Goal: Task Accomplishment & Management: Manage account settings

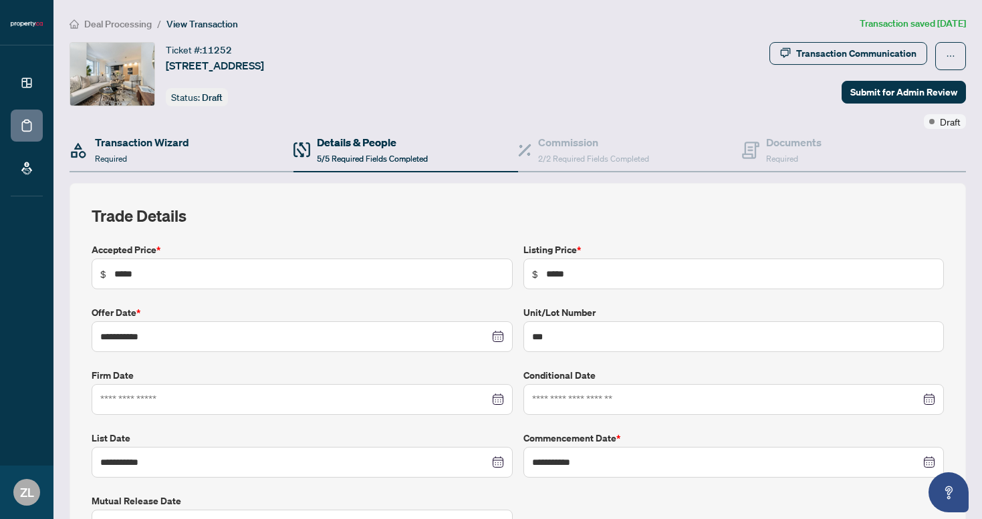
scroll to position [37, 0]
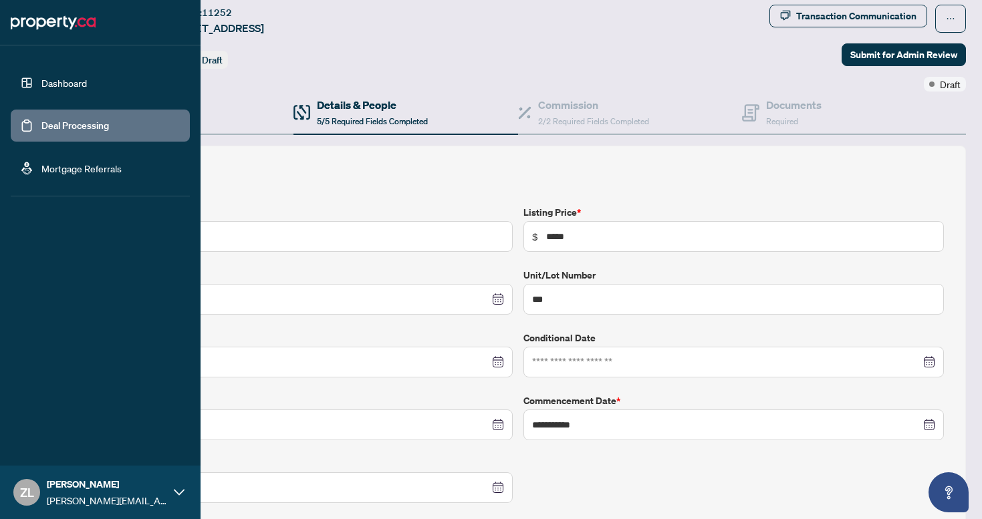
click at [43, 88] on link "Dashboard" at bounding box center [63, 83] width 45 height 12
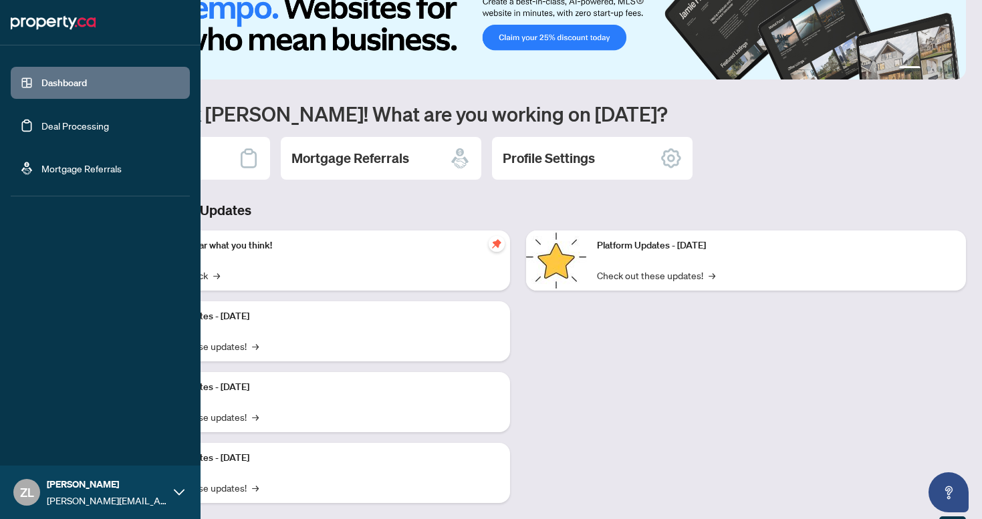
click at [57, 130] on link "Deal Processing" at bounding box center [74, 126] width 67 height 12
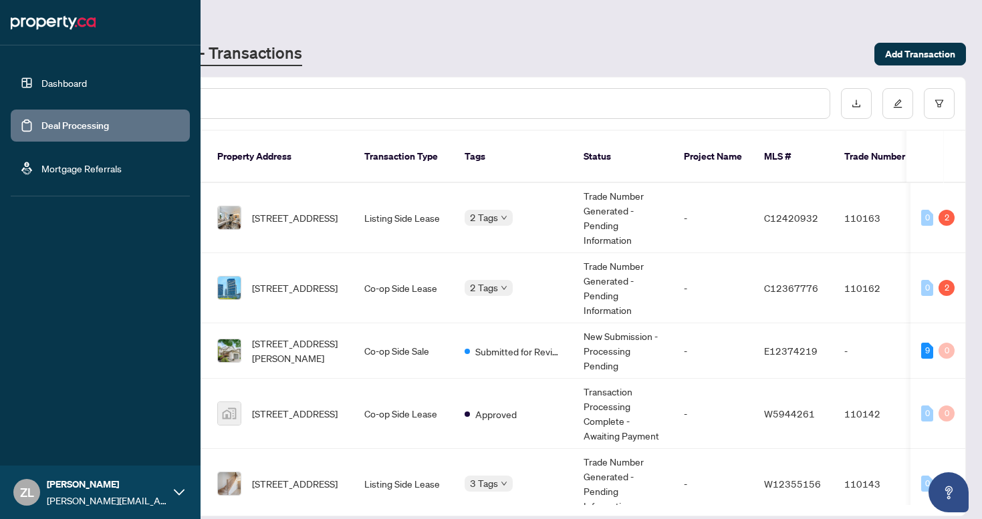
click at [80, 86] on link "Dashboard" at bounding box center [63, 83] width 45 height 12
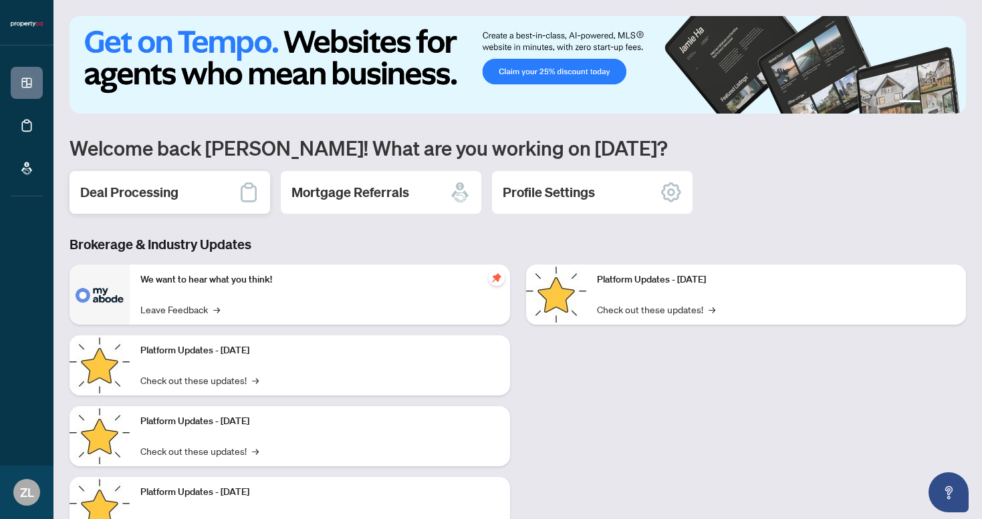
click at [186, 199] on div "Deal Processing" at bounding box center [169, 192] width 200 height 43
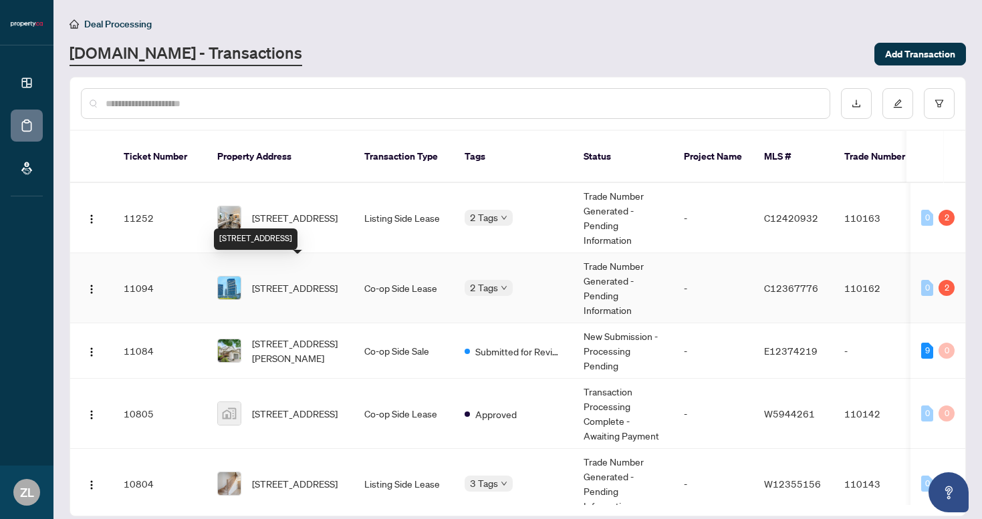
click at [277, 281] on span "[STREET_ADDRESS]" at bounding box center [295, 288] width 86 height 15
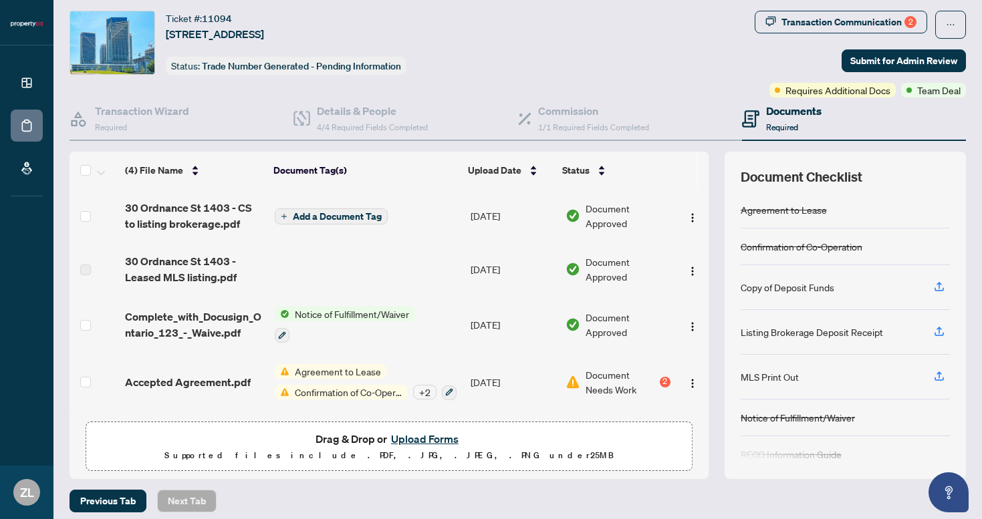
scroll to position [39, 0]
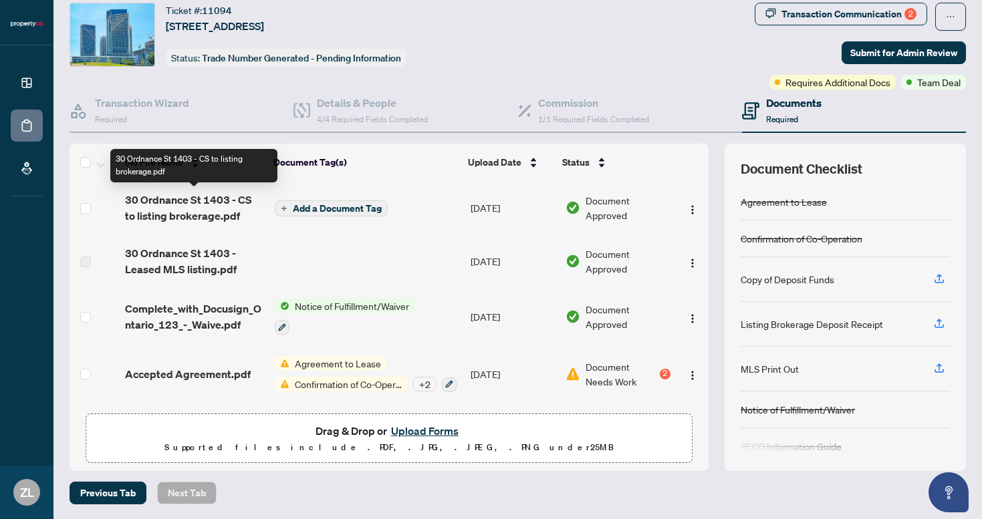
click at [190, 201] on span "30 Ordnance St 1403 - CS to listing brokerage.pdf" at bounding box center [194, 208] width 139 height 32
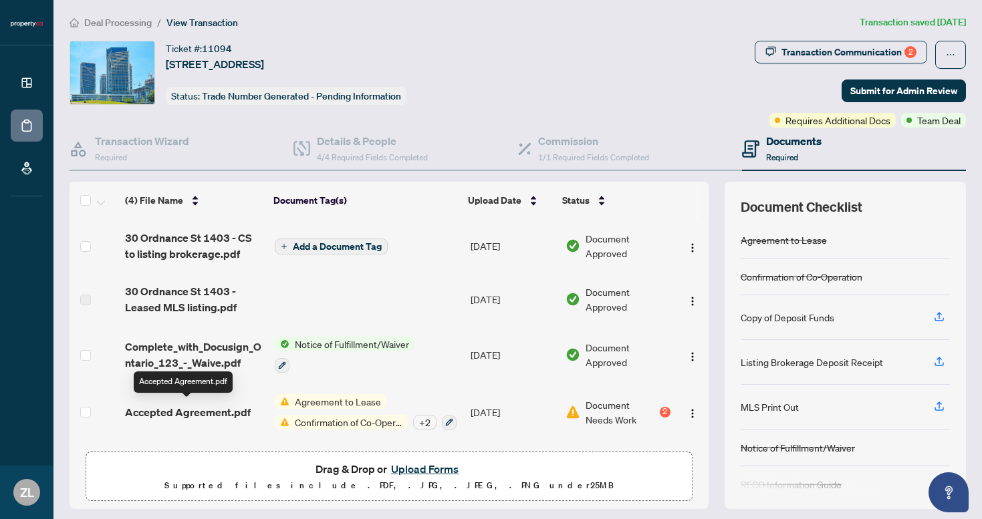
click at [217, 409] on span "Accepted Agreement.pdf" at bounding box center [188, 412] width 126 height 16
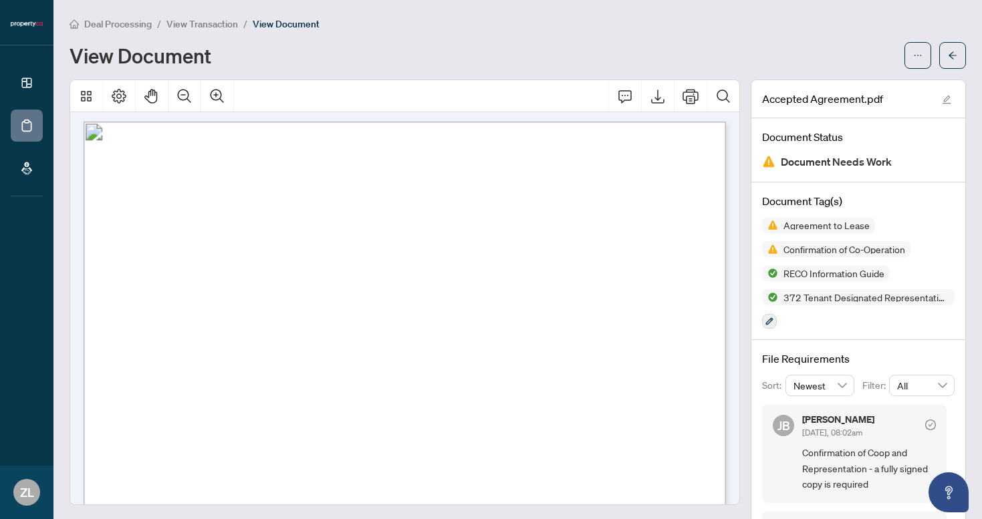
scroll to position [27293, 0]
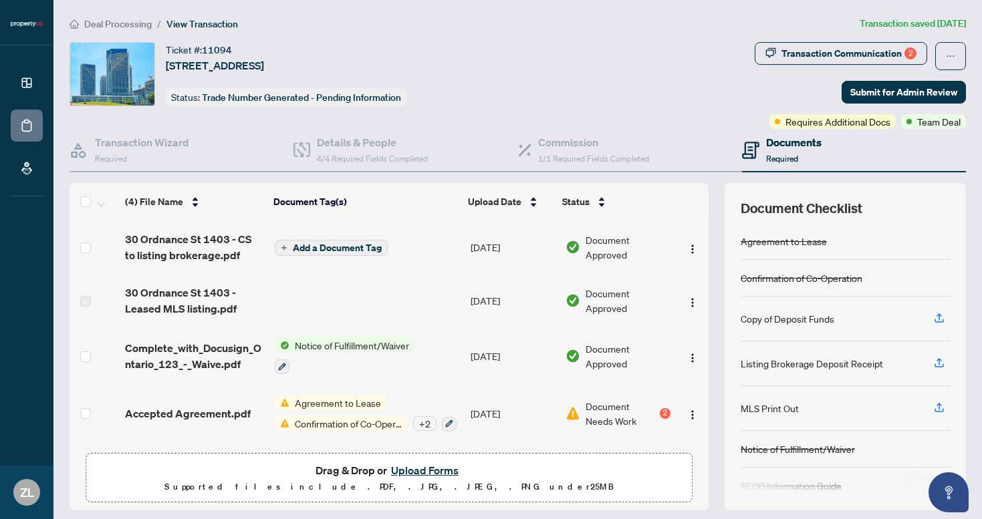
scroll to position [39, 0]
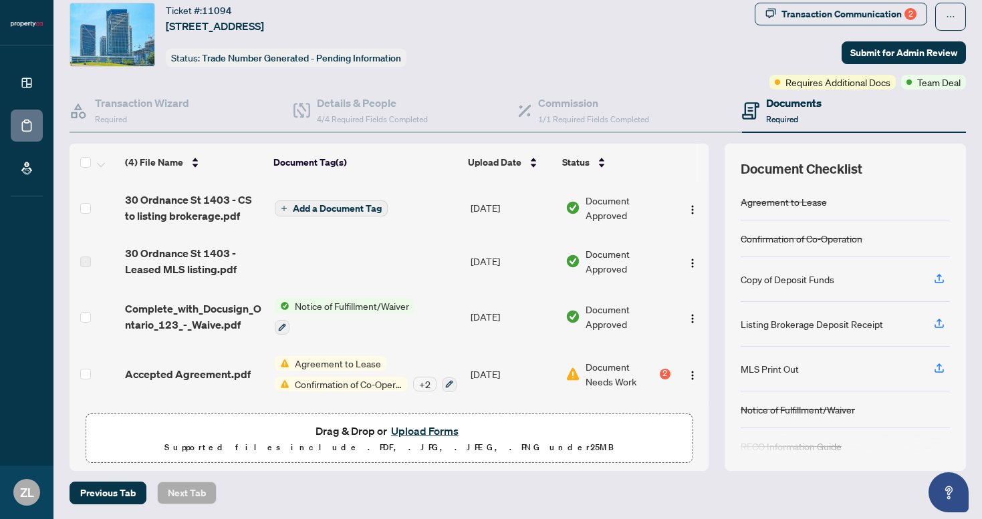
click at [663, 369] on div "2" at bounding box center [664, 374] width 11 height 11
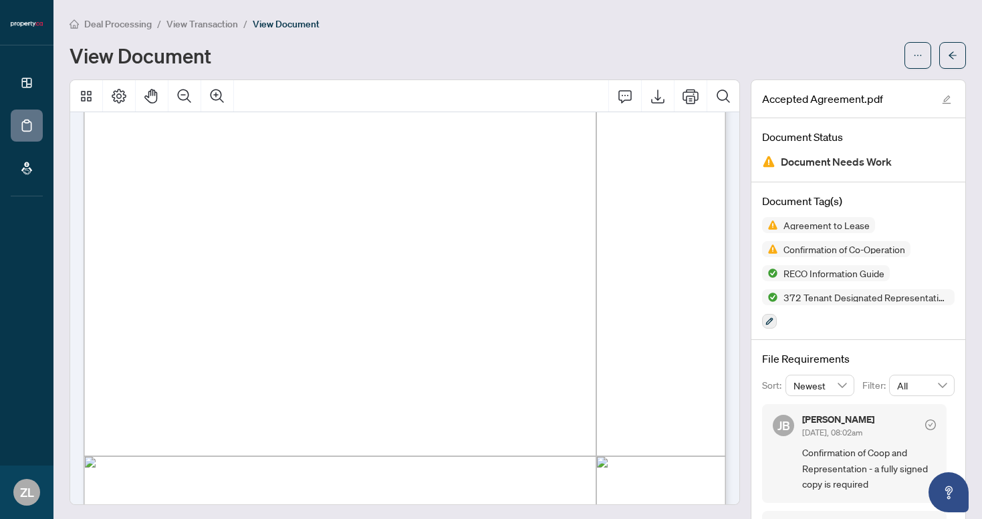
scroll to position [186, 0]
click at [798, 223] on span "Agreement to Lease" at bounding box center [826, 224] width 97 height 9
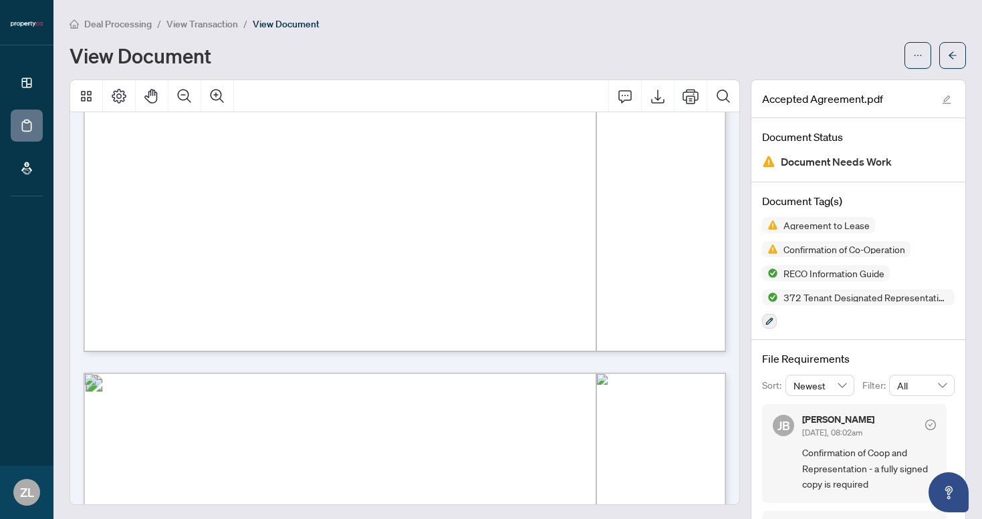
scroll to position [21, 0]
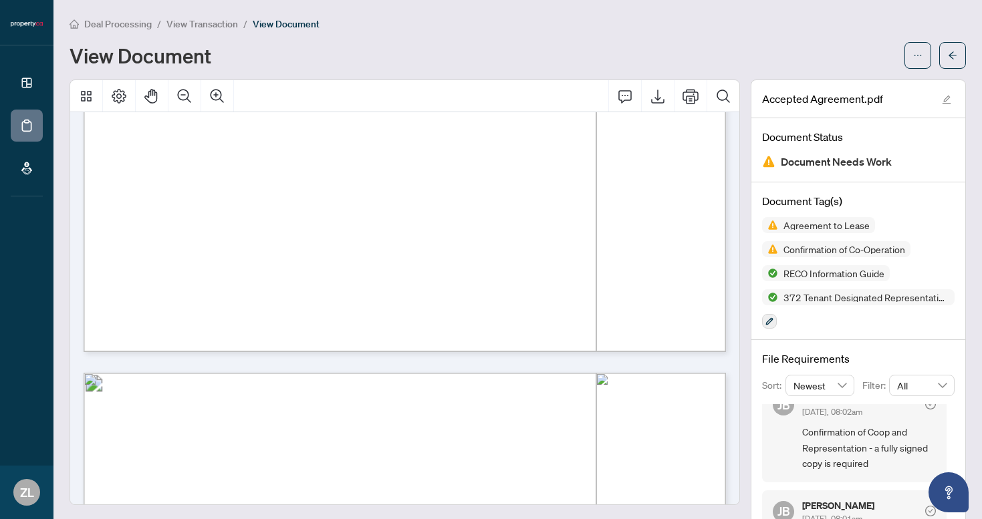
click at [769, 159] on img at bounding box center [768, 161] width 13 height 13
click at [829, 224] on span "Agreement to Lease" at bounding box center [826, 224] width 97 height 9
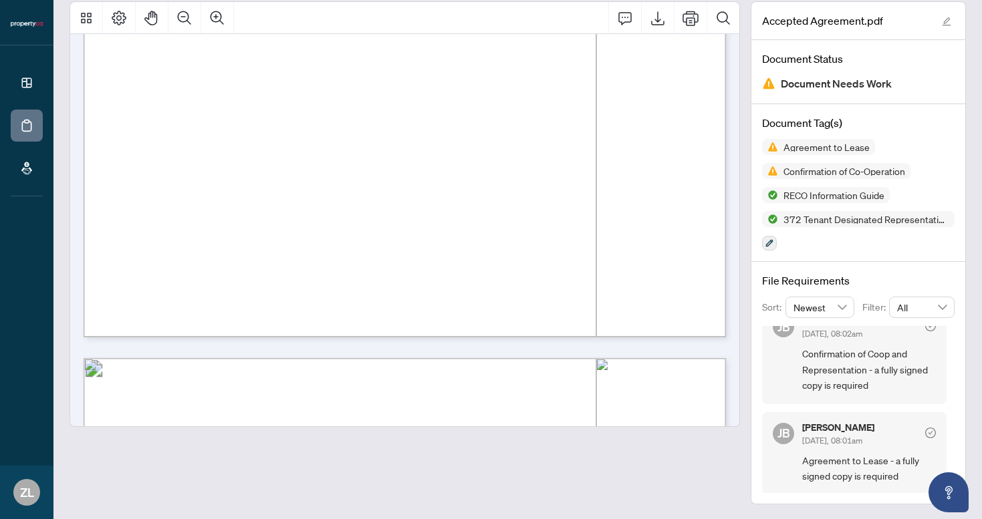
click at [870, 454] on span "Agreement to Lease - a fully signed copy is required" at bounding box center [869, 468] width 134 height 31
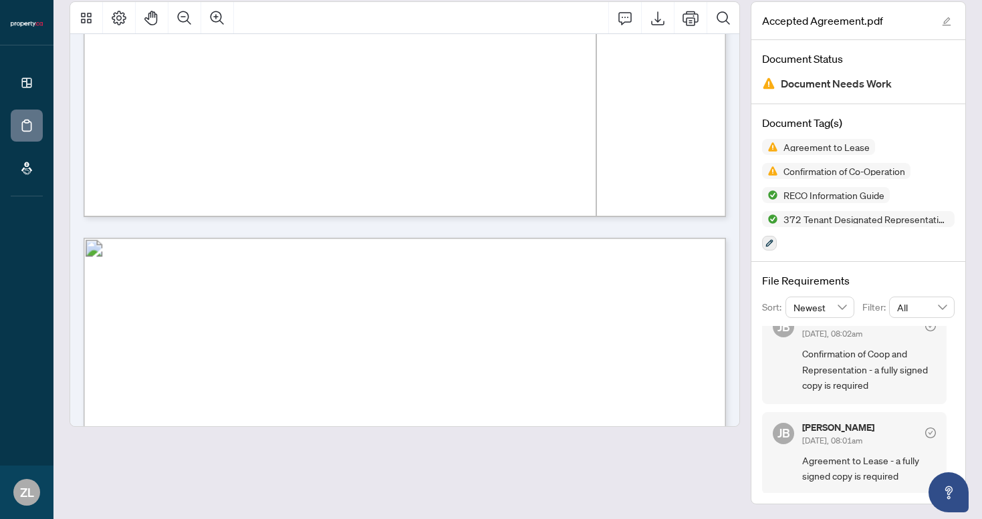
scroll to position [4070, 0]
click at [892, 329] on div "[PERSON_NAME] [DATE], 08:02am" at bounding box center [869, 328] width 134 height 25
click at [851, 392] on div "[PERSON_NAME] [DATE], 08:02am Confirmation of Coop and Representation - a fully…" at bounding box center [854, 354] width 184 height 98
click at [861, 371] on span "Confirmation of Coop and Representation - a fully signed copy is required" at bounding box center [869, 369] width 134 height 47
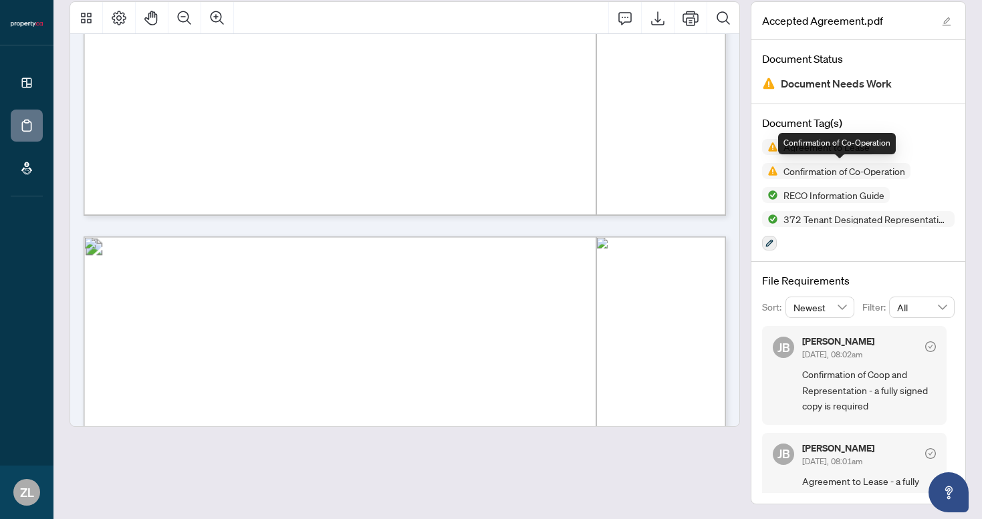
click at [812, 149] on div "Confirmation of Co-Operation" at bounding box center [837, 143] width 118 height 21
click at [943, 19] on icon "edit" at bounding box center [945, 21] width 9 height 9
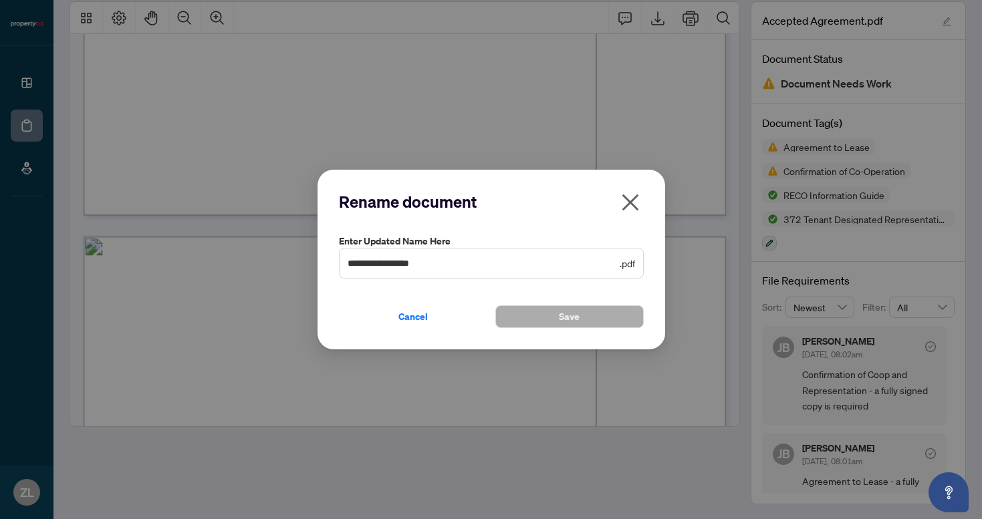
click at [623, 204] on icon "close" at bounding box center [629, 202] width 21 height 21
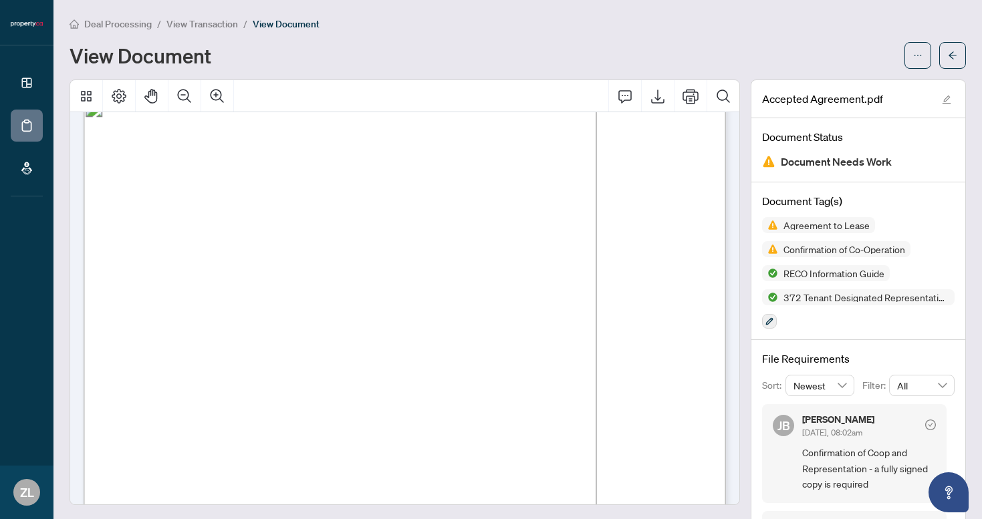
scroll to position [21, 0]
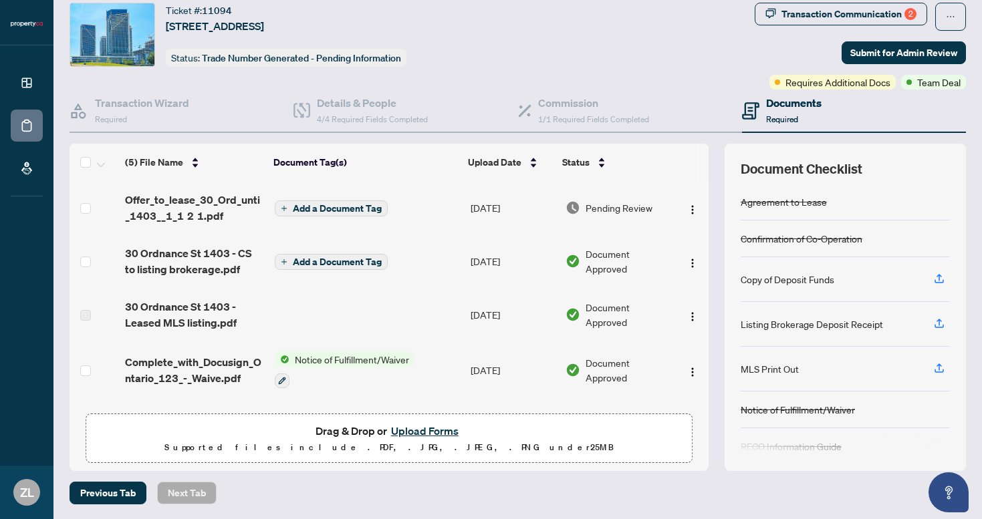
click at [349, 206] on span "Add a Document Tag" at bounding box center [337, 208] width 89 height 9
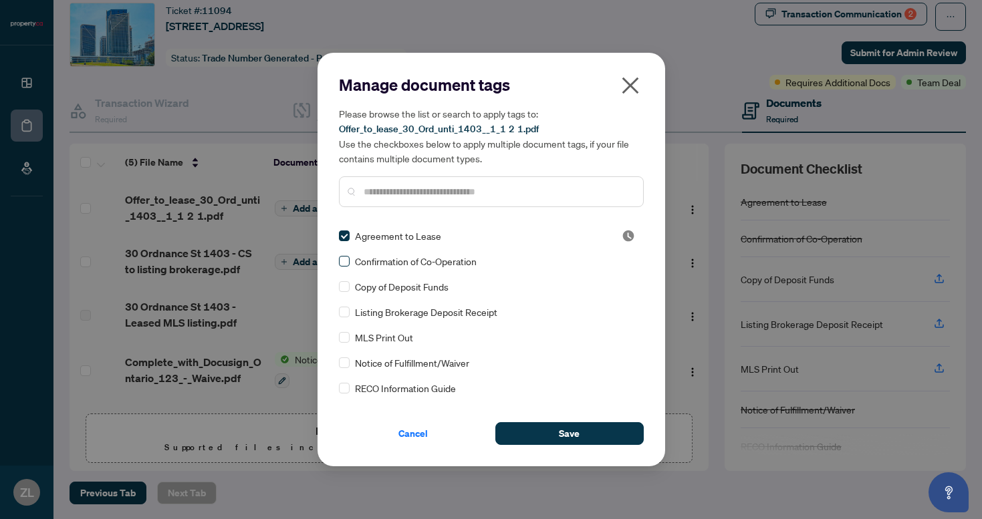
click at [347, 255] on label at bounding box center [344, 261] width 11 height 15
click at [541, 435] on button "Save" at bounding box center [569, 433] width 148 height 23
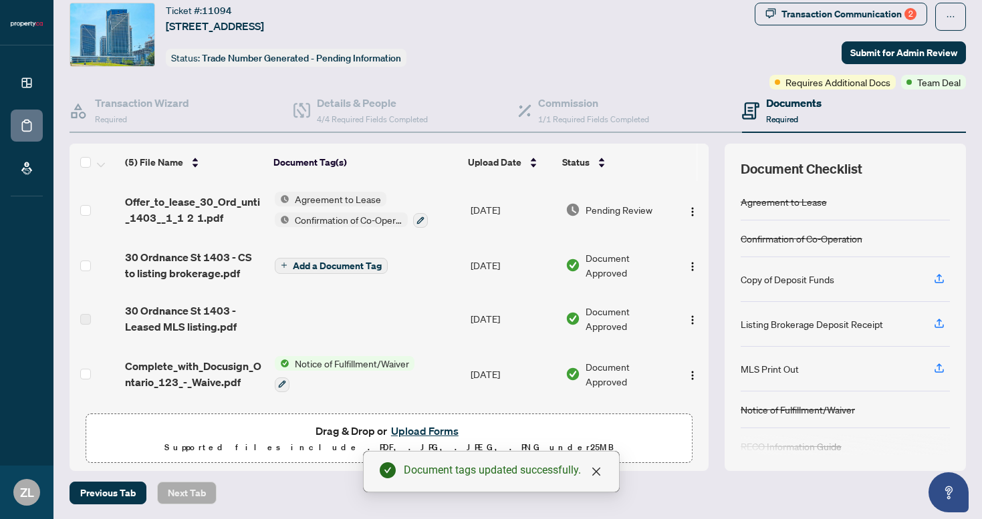
scroll to position [55, 0]
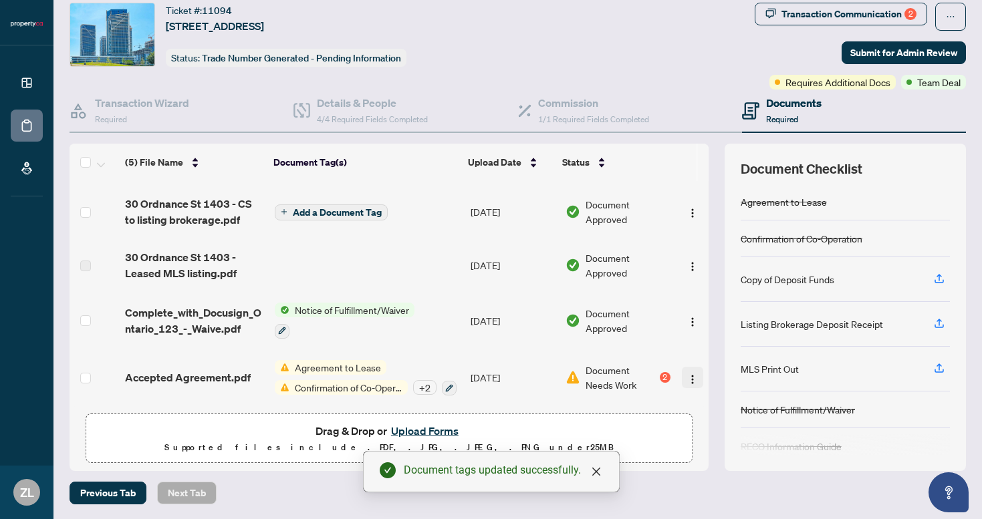
click at [691, 374] on img "button" at bounding box center [692, 379] width 11 height 11
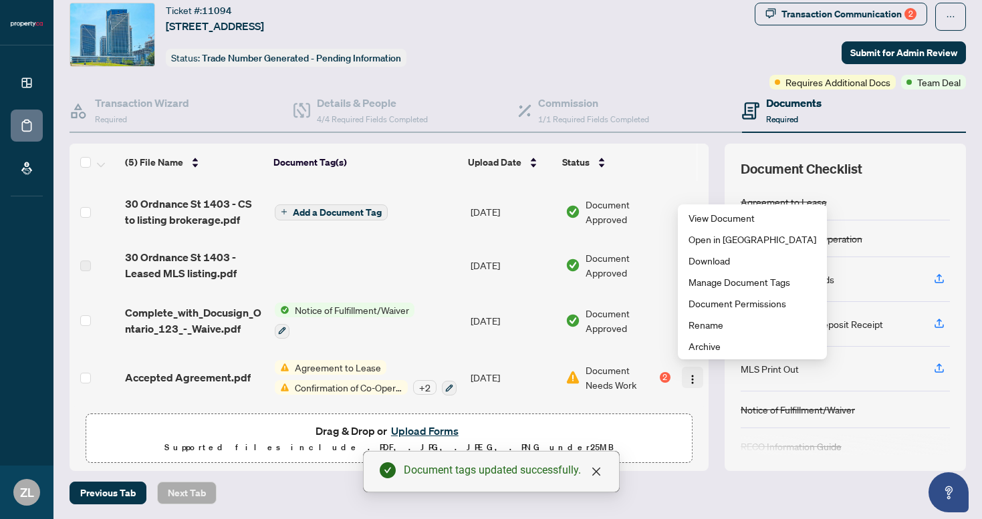
click at [691, 374] on img "button" at bounding box center [692, 379] width 11 height 11
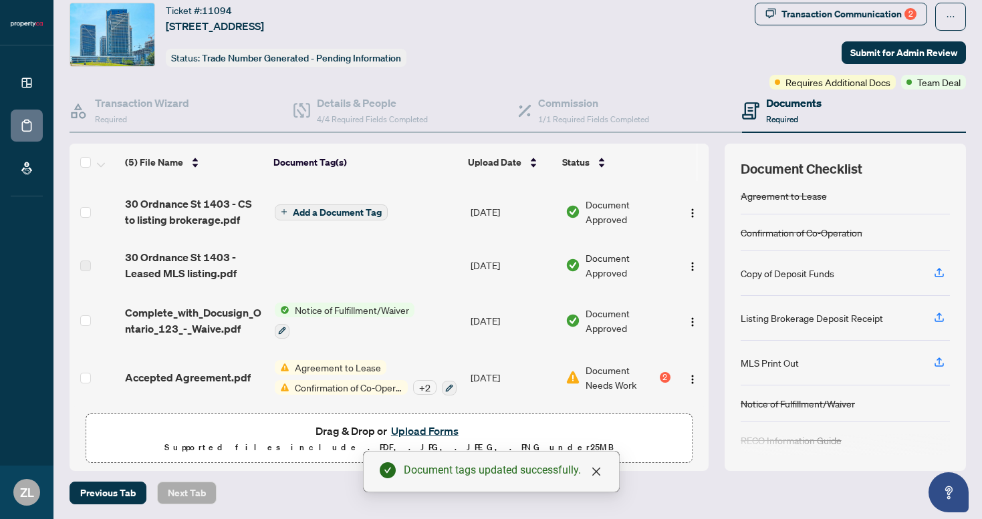
scroll to position [0, 0]
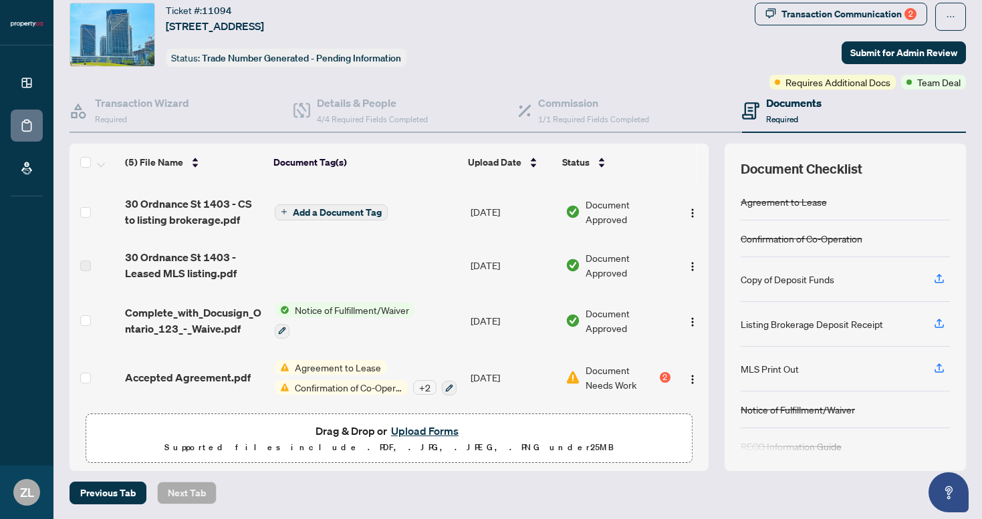
click at [514, 42] on div "Ticket #: 11094 [STREET_ADDRESS] Status: Trade Number Generated - Pending Infor…" at bounding box center [409, 35] width 680 height 64
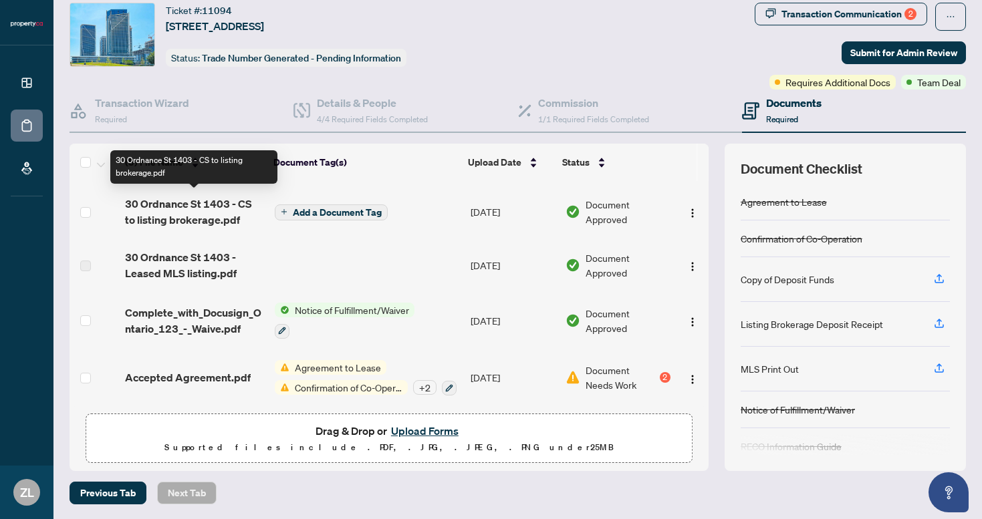
click at [233, 201] on span "30 Ordnance St 1403 - CS to listing brokerage.pdf" at bounding box center [194, 212] width 139 height 32
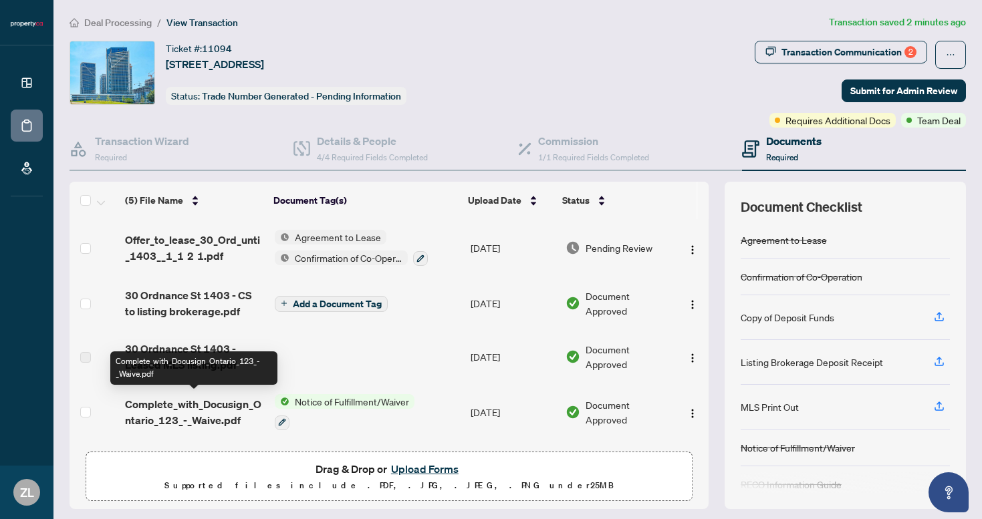
click at [160, 355] on div "Complete_with_Docusign_Ontario_123_-_Waive.pdf" at bounding box center [193, 367] width 167 height 33
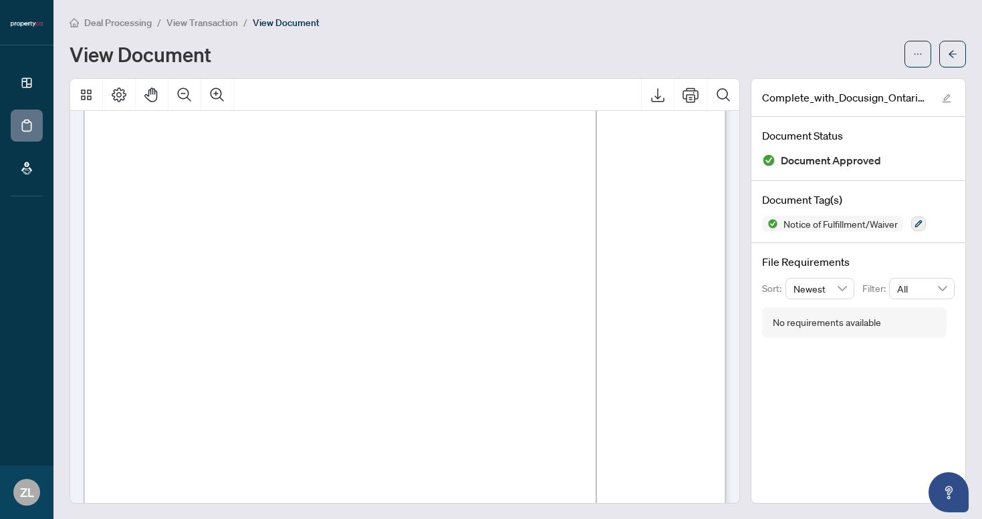
scroll to position [45, 0]
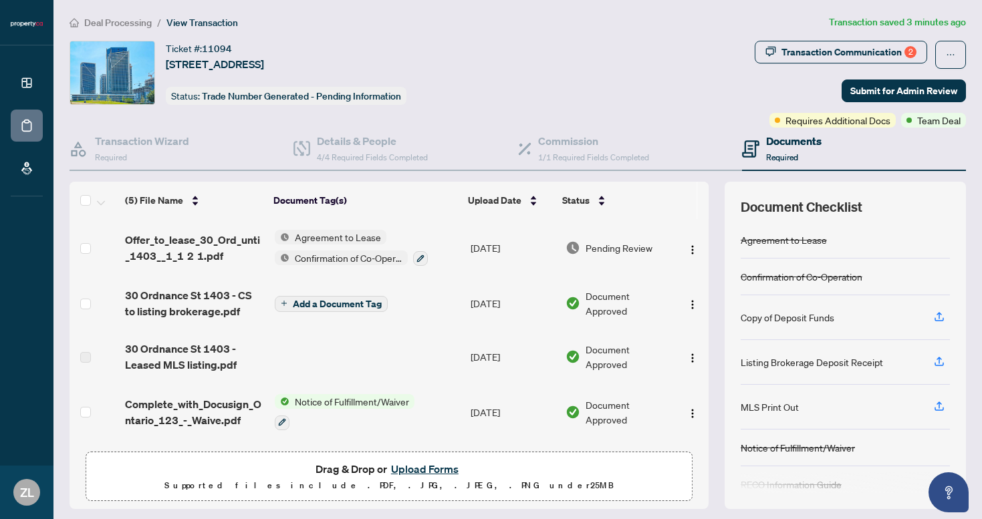
click at [565, 65] on div "Ticket #: 11094 [STREET_ADDRESS] Status: Trade Number Generated - Pending Infor…" at bounding box center [409, 73] width 680 height 64
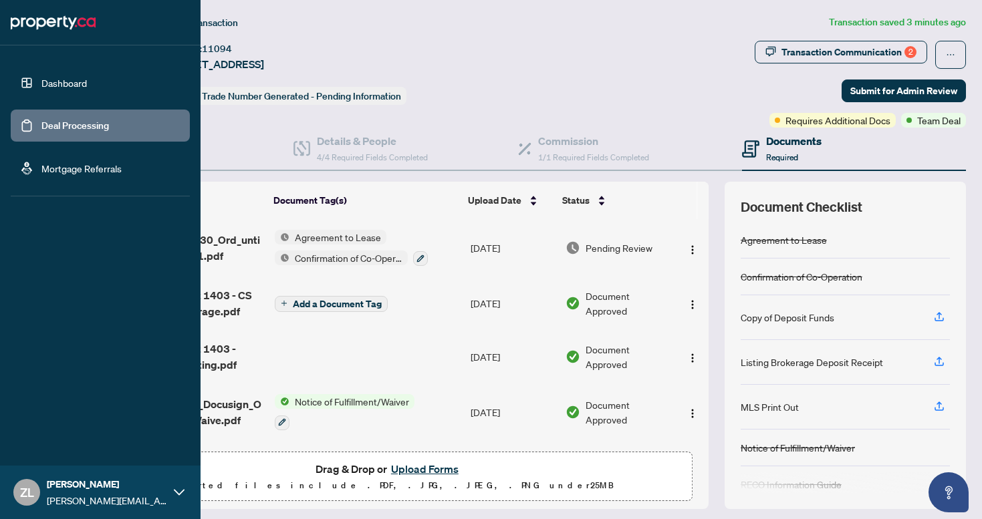
click at [86, 130] on link "Deal Processing" at bounding box center [74, 126] width 67 height 12
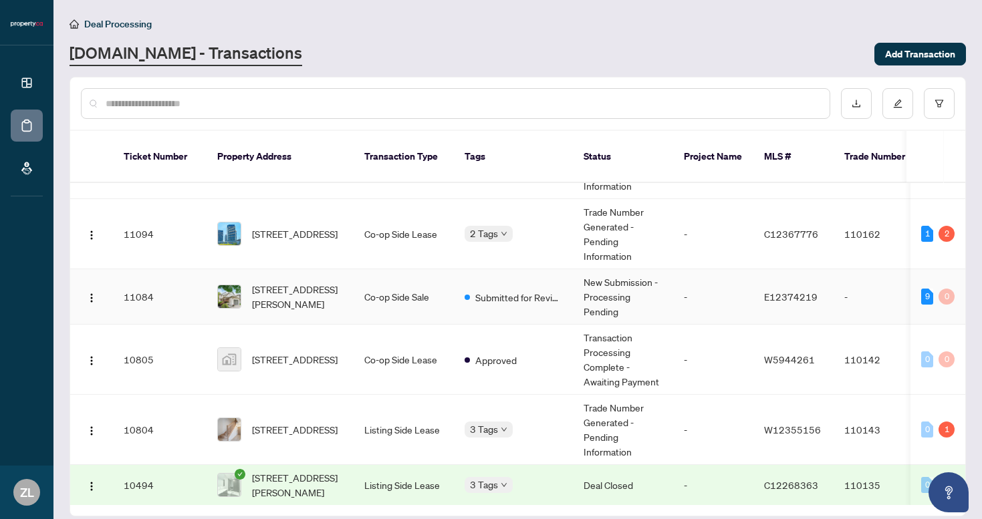
scroll to position [58, 0]
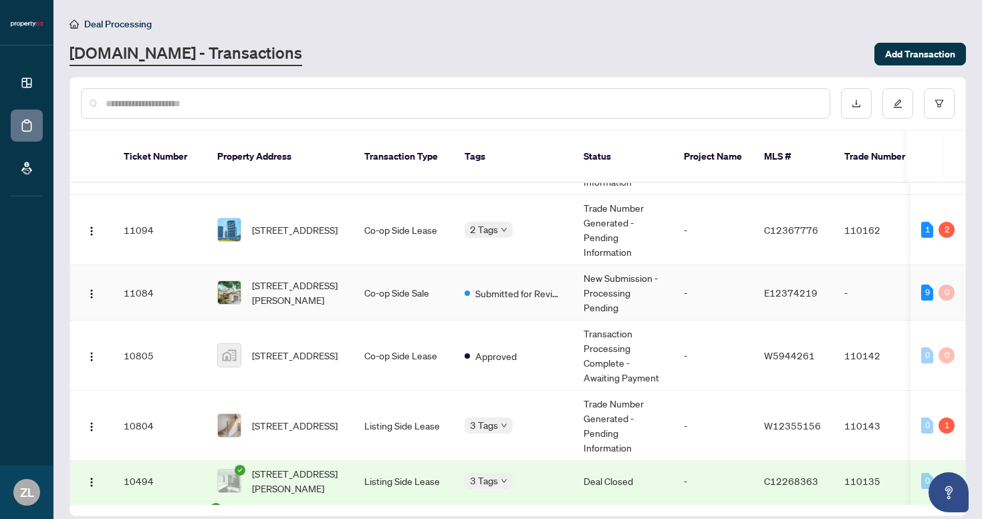
click at [225, 281] on img at bounding box center [229, 292] width 23 height 23
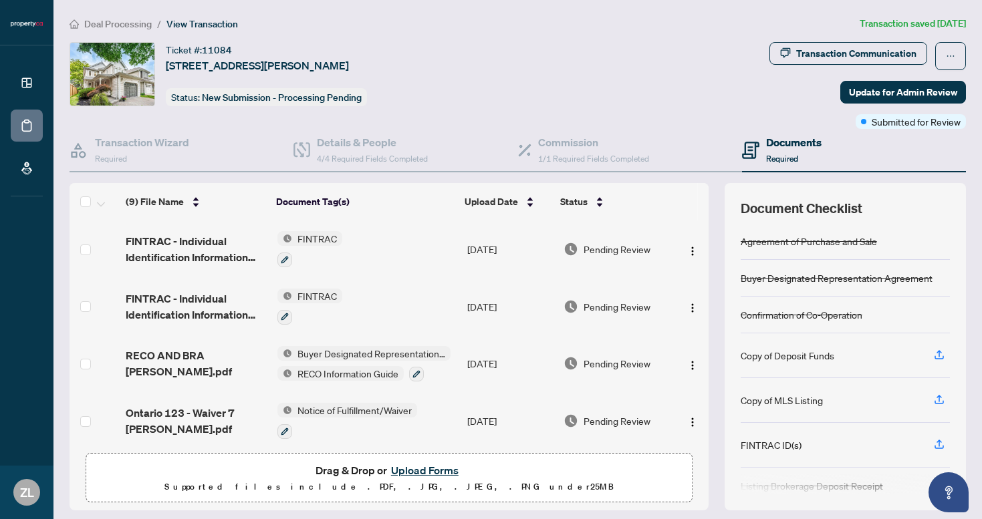
click at [129, 73] on img at bounding box center [112, 74] width 84 height 63
click at [175, 57] on span "[STREET_ADDRESS][PERSON_NAME]" at bounding box center [257, 65] width 183 height 16
click at [123, 62] on img at bounding box center [112, 74] width 84 height 63
drag, startPoint x: 398, startPoint y: 65, endPoint x: 365, endPoint y: 65, distance: 32.1
click at [365, 65] on div "Ticket #: [STREET_ADDRESS][PERSON_NAME] Status: New Submission - Processing Pen…" at bounding box center [416, 74] width 694 height 64
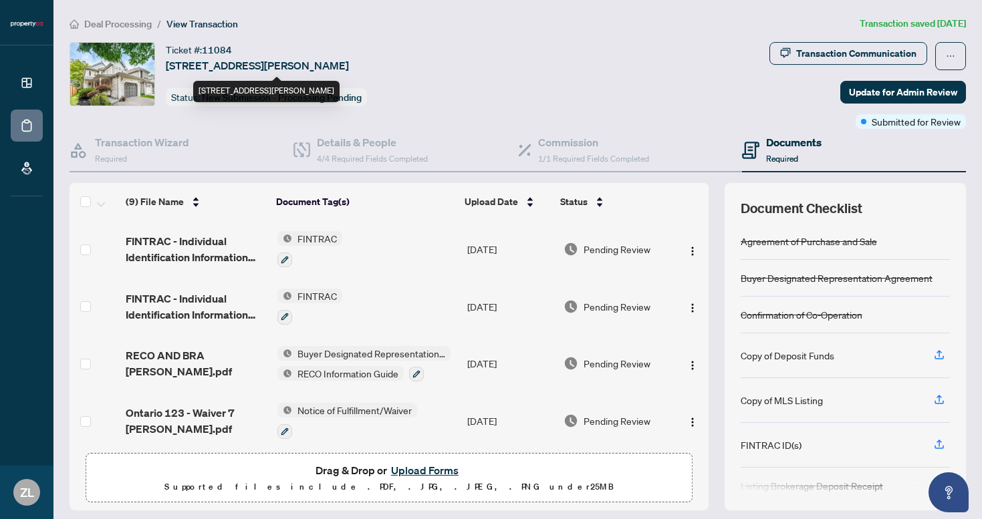
click at [349, 64] on span "[STREET_ADDRESS][PERSON_NAME]" at bounding box center [257, 65] width 183 height 16
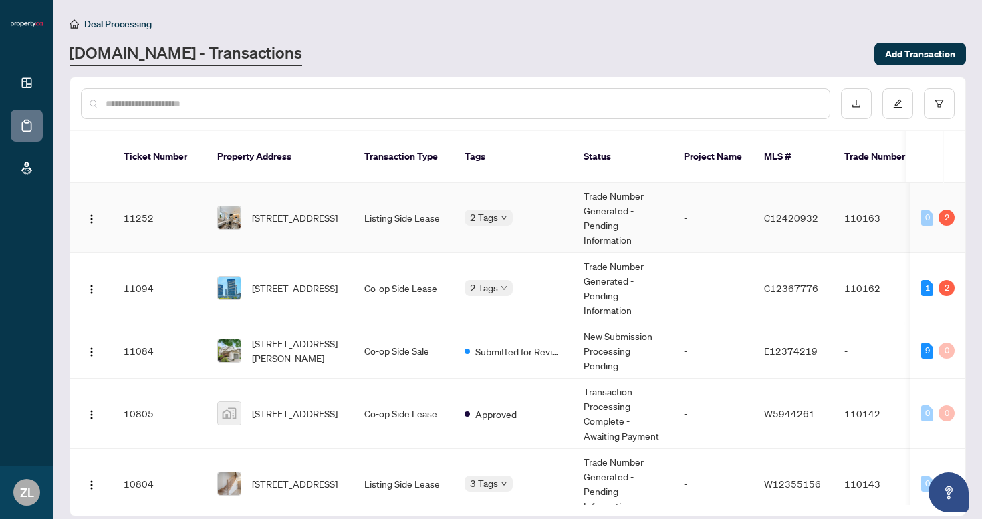
click at [945, 210] on div "2" at bounding box center [946, 218] width 16 height 16
click at [262, 210] on span "[STREET_ADDRESS]" at bounding box center [295, 217] width 86 height 15
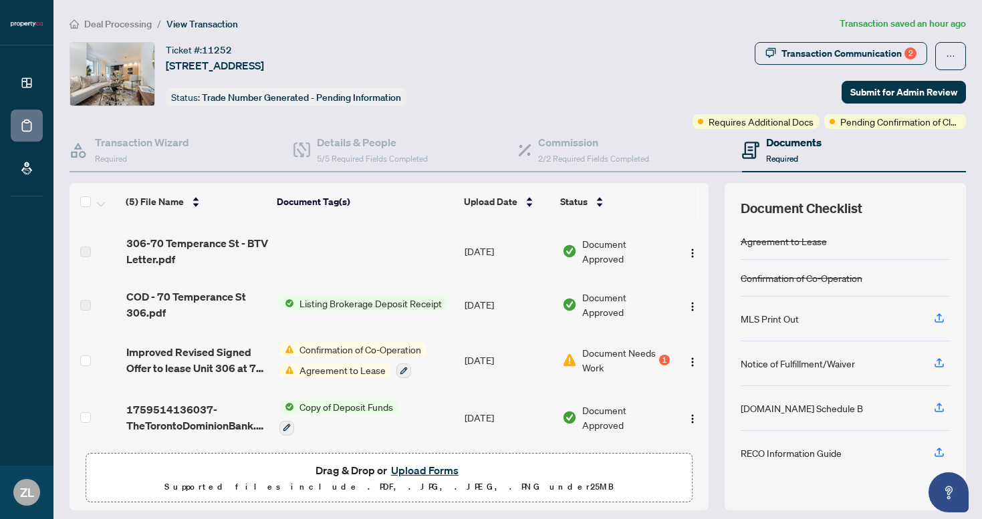
scroll to position [39, 0]
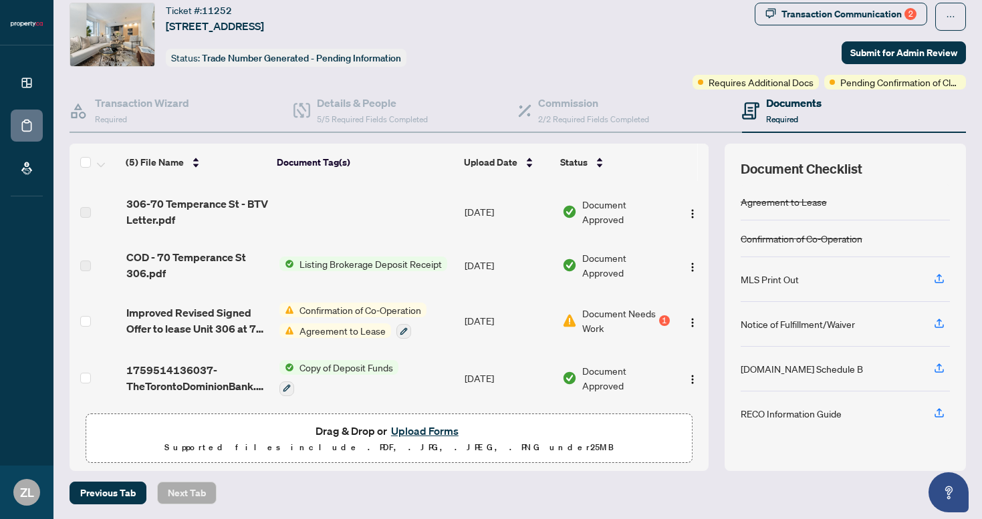
click at [648, 311] on span "Document Needs Work" at bounding box center [619, 320] width 74 height 29
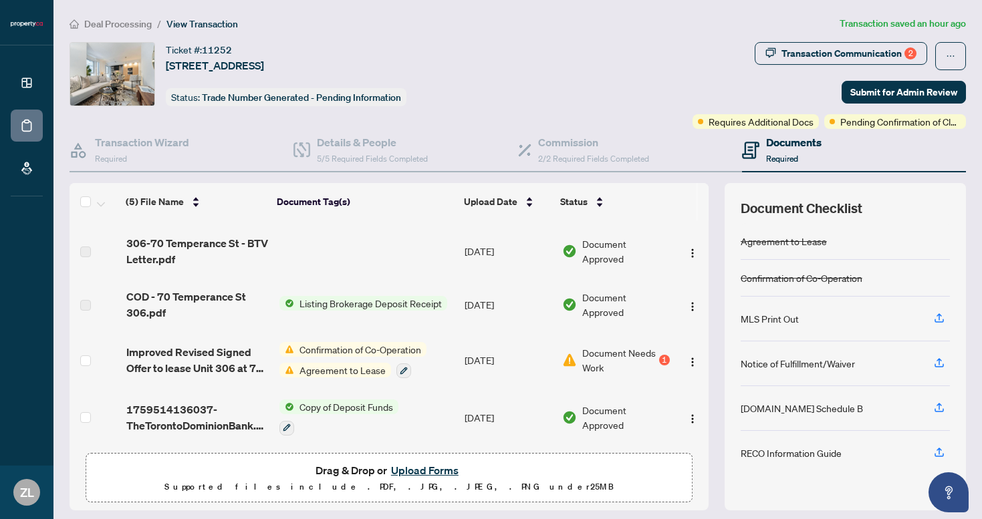
scroll to position [53, 0]
click at [675, 354] on td at bounding box center [691, 359] width 33 height 57
click at [663, 355] on div "1" at bounding box center [664, 360] width 11 height 11
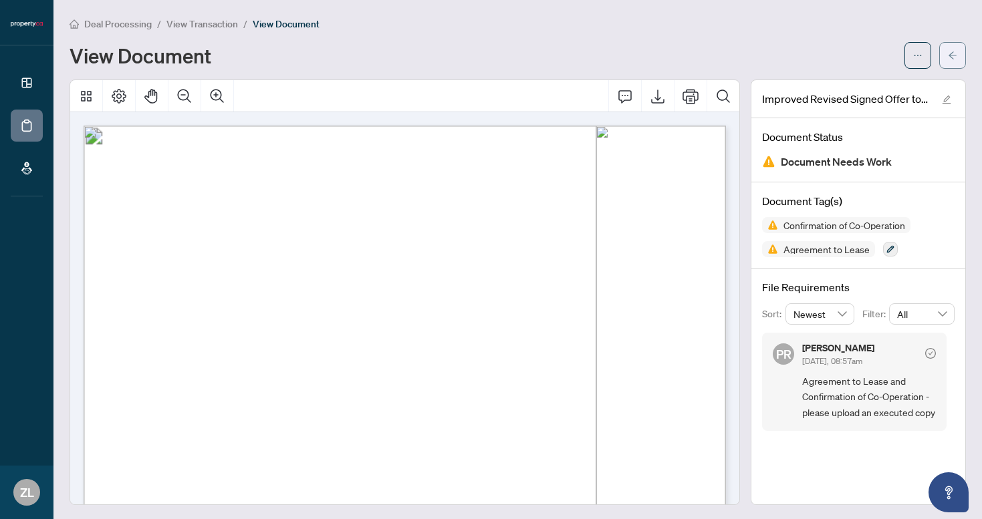
click at [951, 49] on span "button" at bounding box center [951, 55] width 9 height 21
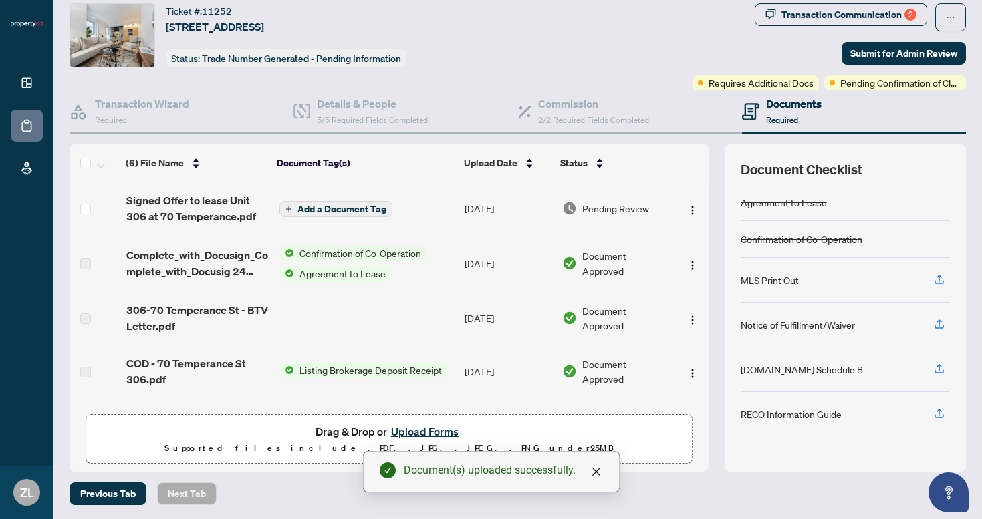
click at [332, 204] on span "Add a Document Tag" at bounding box center [341, 208] width 89 height 9
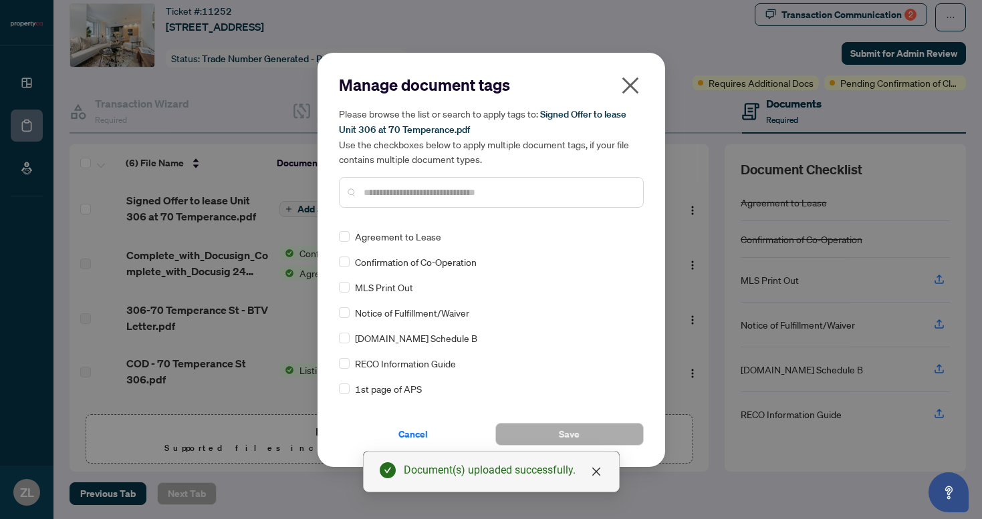
click at [647, 80] on div "Manage document tags Please browse the list or search to apply tags to: Signed …" at bounding box center [490, 260] width 347 height 414
click at [639, 83] on icon "close" at bounding box center [629, 85] width 21 height 21
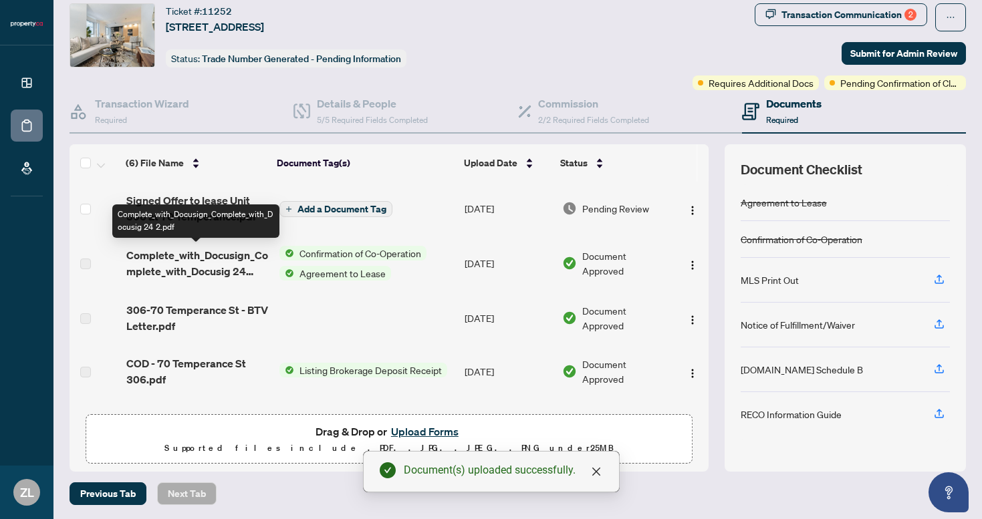
click at [227, 267] on span "Complete_with_Docusign_Complete_with_Docusig 24 2.pdf" at bounding box center [197, 263] width 142 height 32
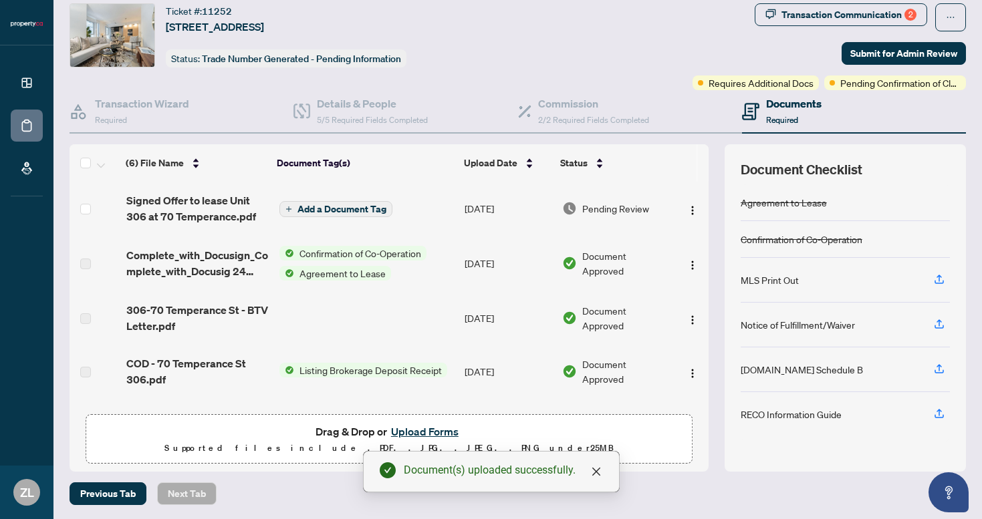
click at [356, 271] on span "Agreement to Lease" at bounding box center [342, 273] width 97 height 15
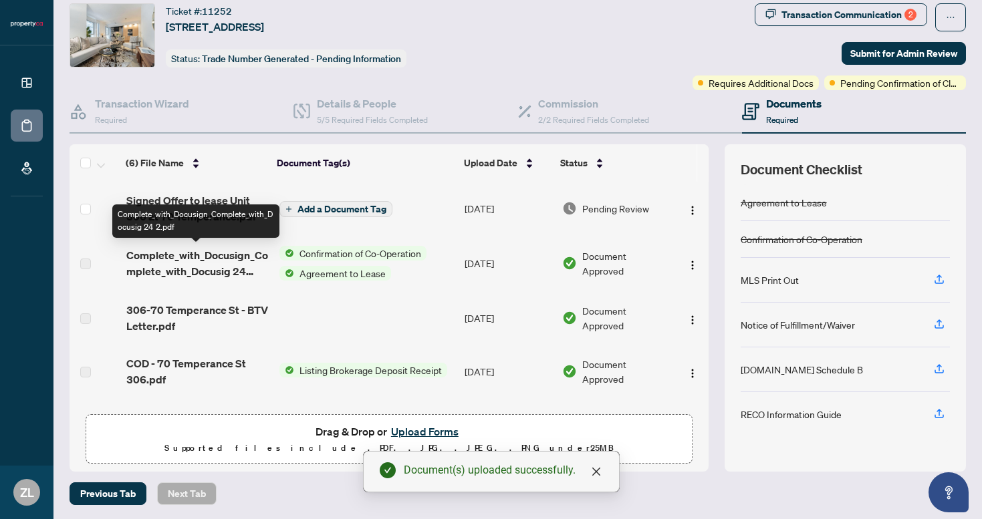
click at [207, 264] on span "Complete_with_Docusign_Complete_with_Docusig 24 2.pdf" at bounding box center [197, 263] width 142 height 32
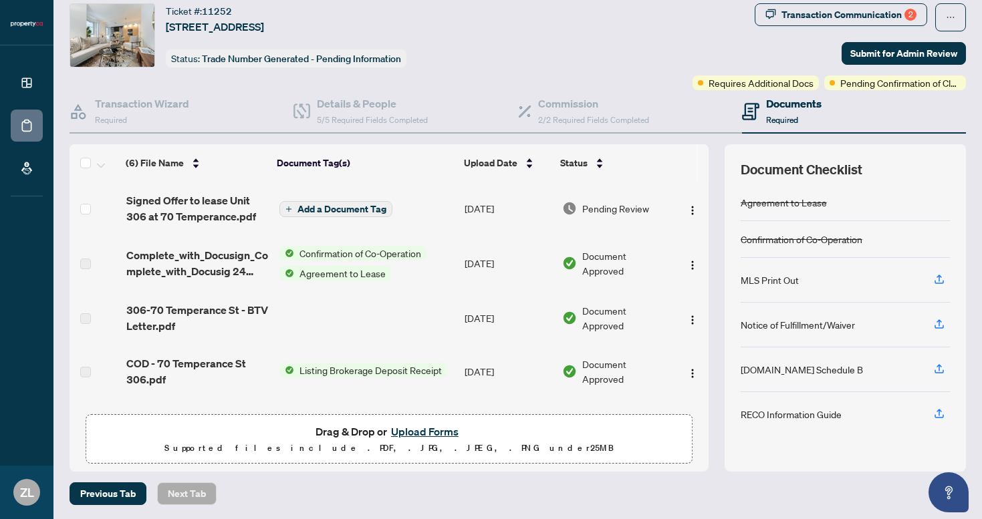
click at [300, 212] on span "Add a Document Tag" at bounding box center [341, 208] width 89 height 9
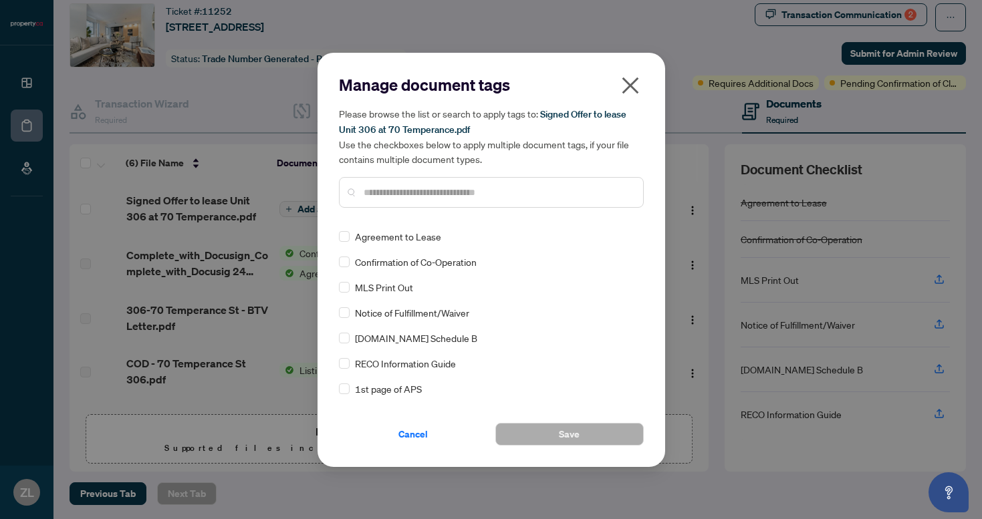
click at [629, 83] on icon "close" at bounding box center [629, 85] width 21 height 21
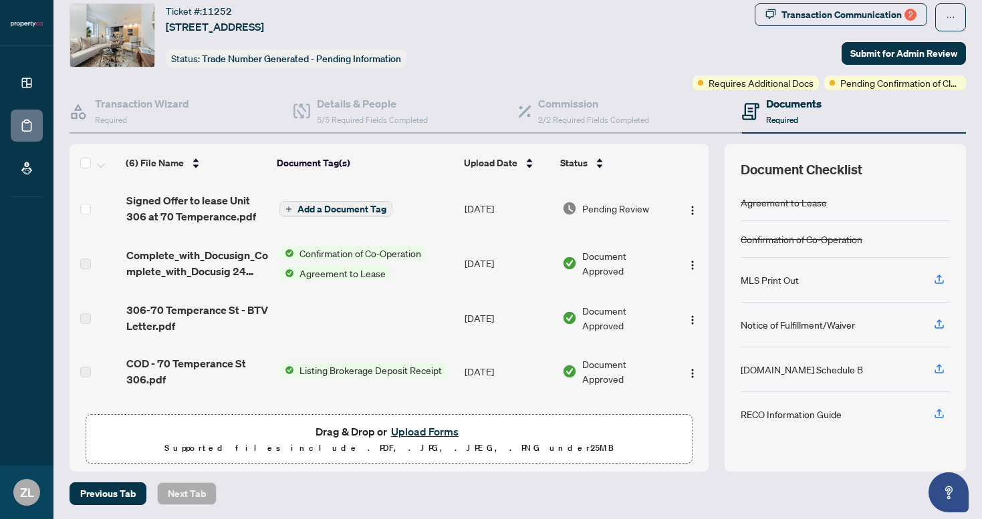
click at [775, 111] on div "Documents Required" at bounding box center [793, 111] width 55 height 31
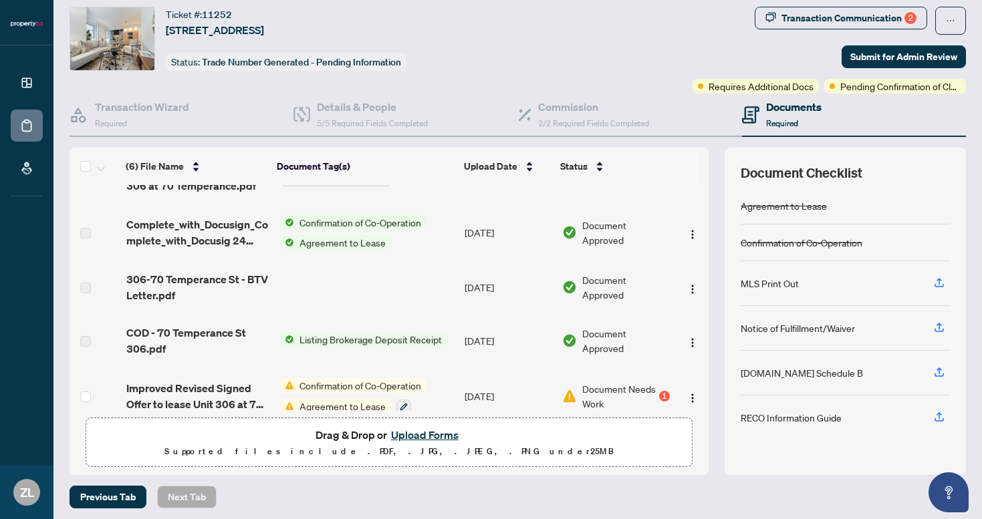
scroll to position [18, 0]
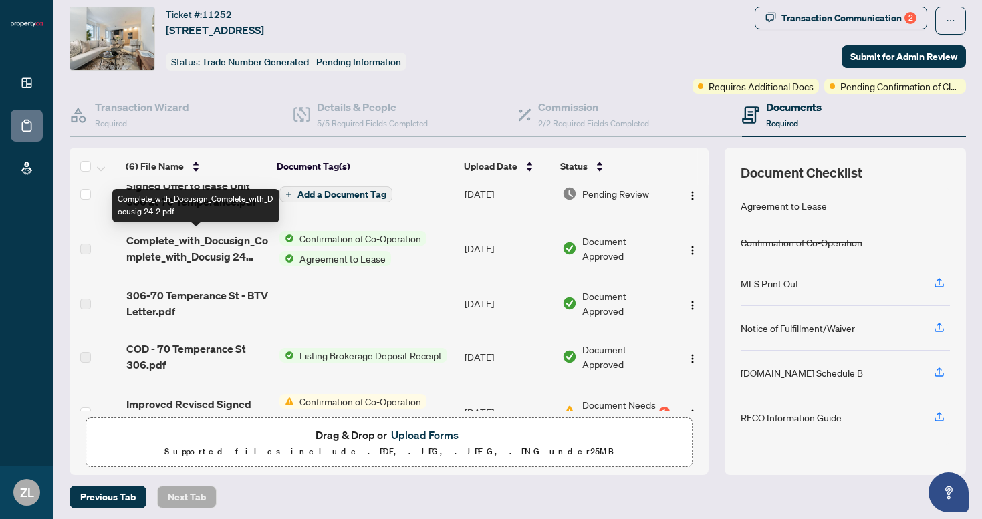
click at [187, 240] on span "Complete_with_Docusign_Complete_with_Docusig 24 2.pdf" at bounding box center [197, 249] width 142 height 32
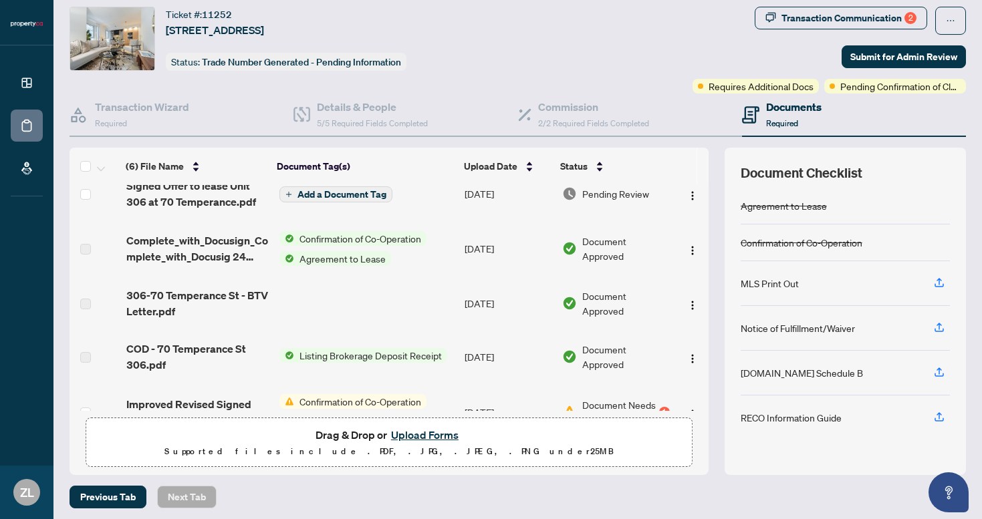
click at [334, 237] on span "Confirmation of Co-Operation" at bounding box center [360, 238] width 132 height 15
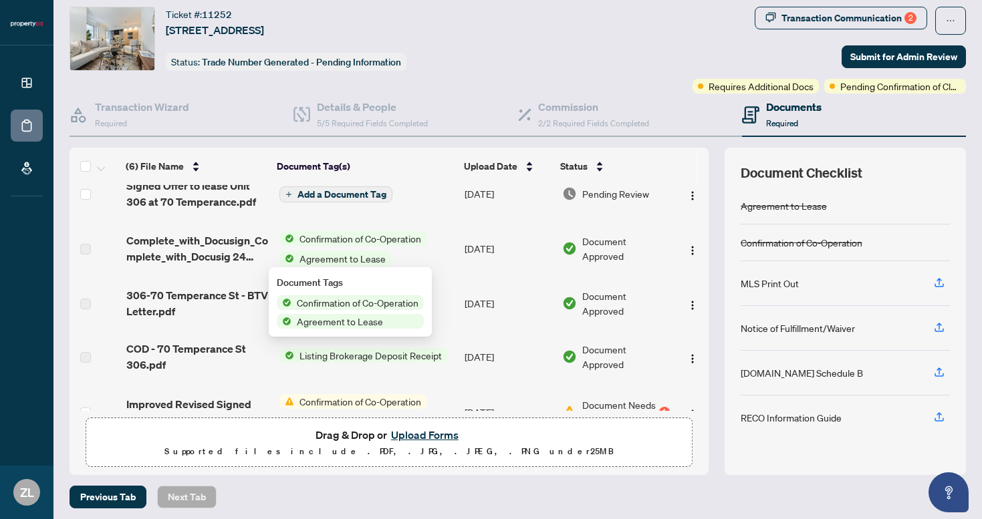
click at [219, 255] on span "Complete_with_Docusign_Complete_with_Docusig 24 2.pdf" at bounding box center [197, 249] width 142 height 32
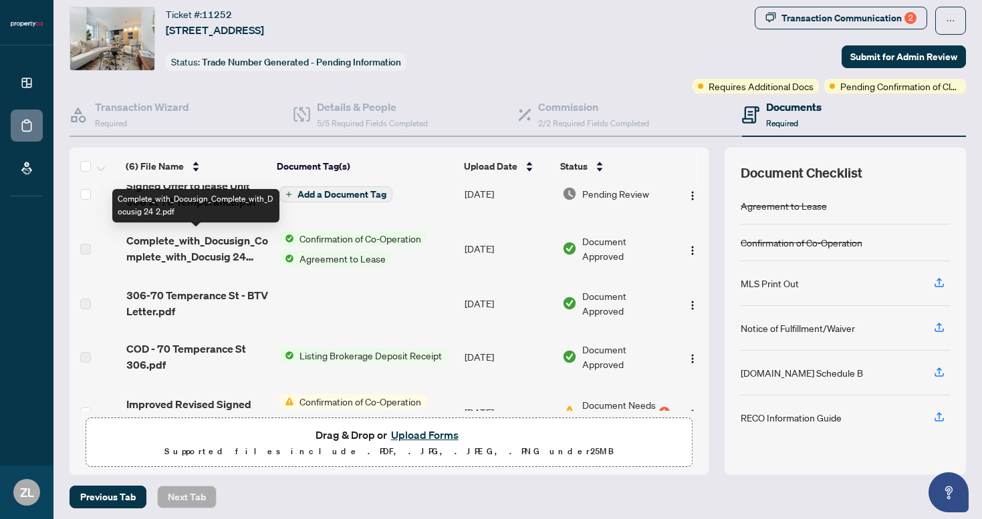
click at [219, 255] on span "Complete_with_Docusign_Complete_with_Docusig 24 2.pdf" at bounding box center [197, 249] width 142 height 32
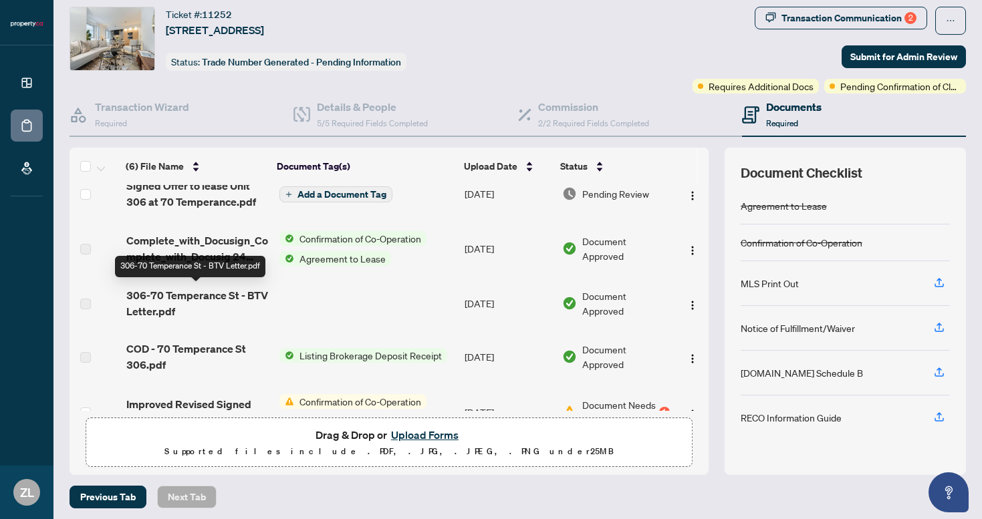
click at [167, 303] on span "306-70 Temperance St - BTV Letter.pdf" at bounding box center [197, 303] width 142 height 32
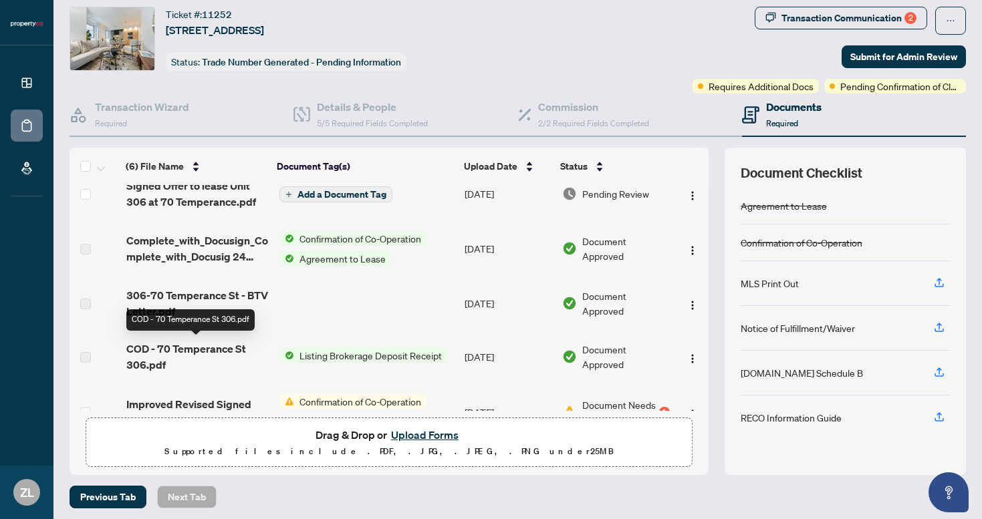
click at [170, 353] on span "COD - 70 Temperance St 306.pdf" at bounding box center [197, 357] width 142 height 32
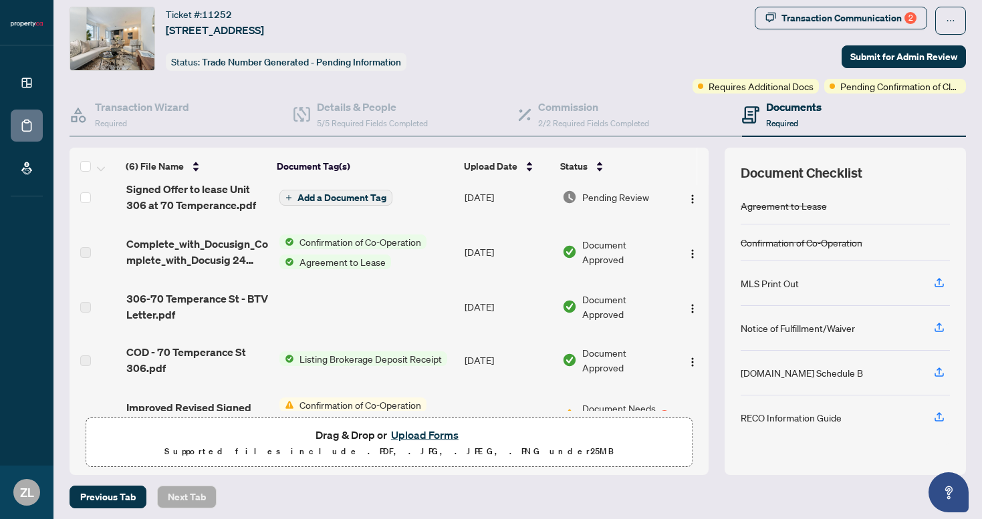
scroll to position [0, 0]
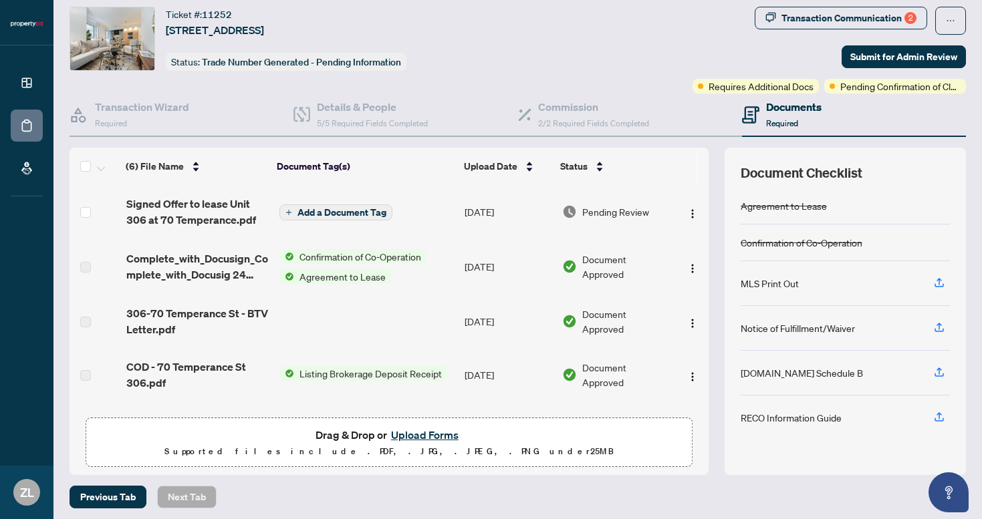
click at [675, 265] on td at bounding box center [691, 267] width 33 height 56
click at [694, 264] on button "button" at bounding box center [692, 266] width 21 height 21
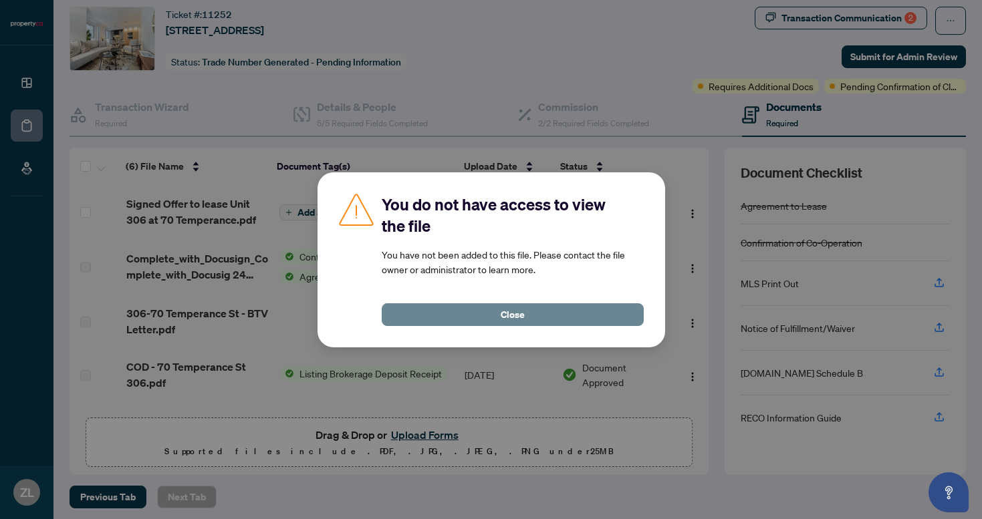
click at [506, 311] on span "Close" at bounding box center [512, 314] width 24 height 21
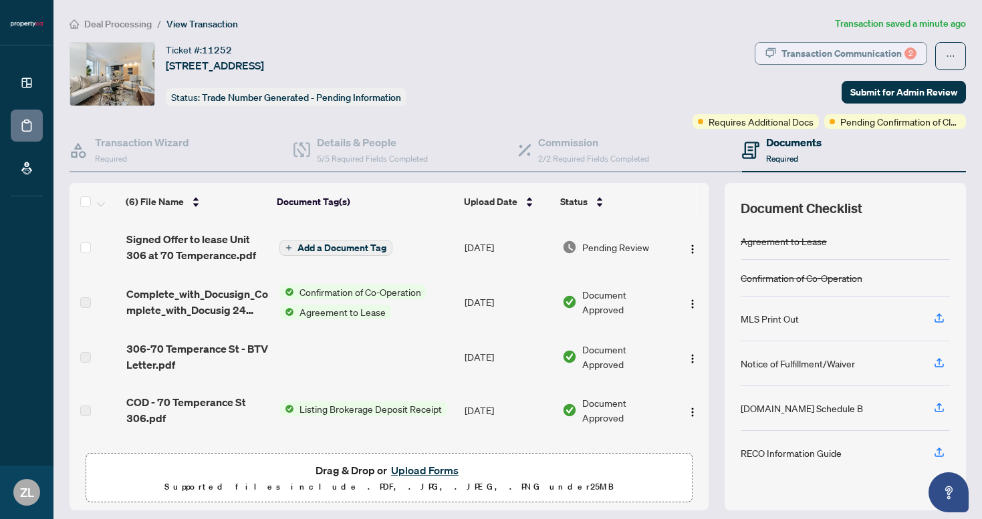
click at [809, 45] on div "Transaction Communication 2" at bounding box center [848, 53] width 135 height 21
type textarea "**********"
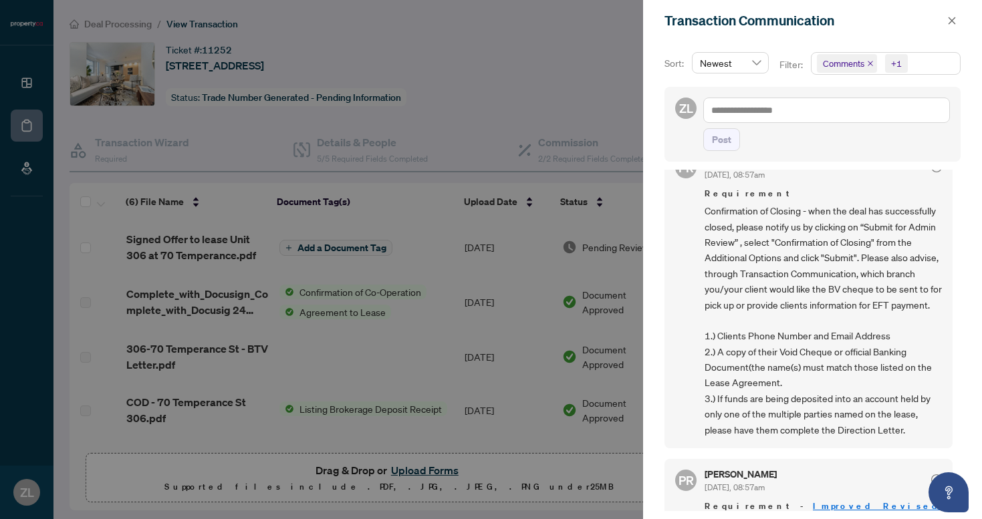
scroll to position [499, 0]
click at [549, 83] on div at bounding box center [491, 259] width 982 height 519
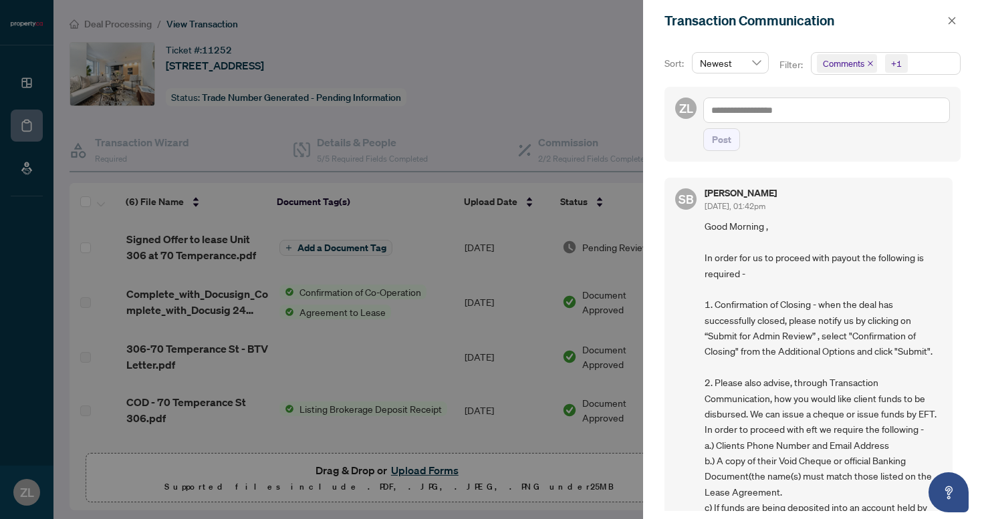
scroll to position [10, 0]
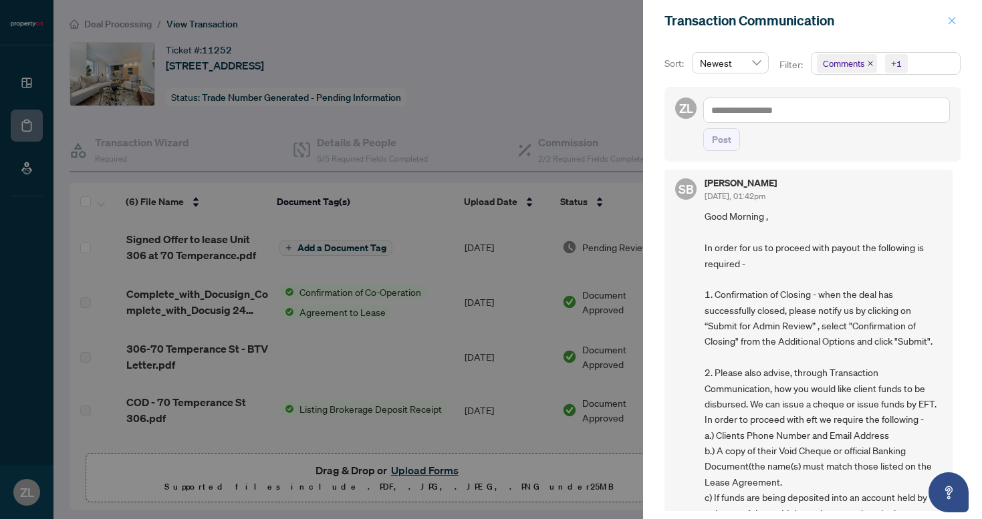
click at [953, 22] on icon "close" at bounding box center [951, 20] width 9 height 9
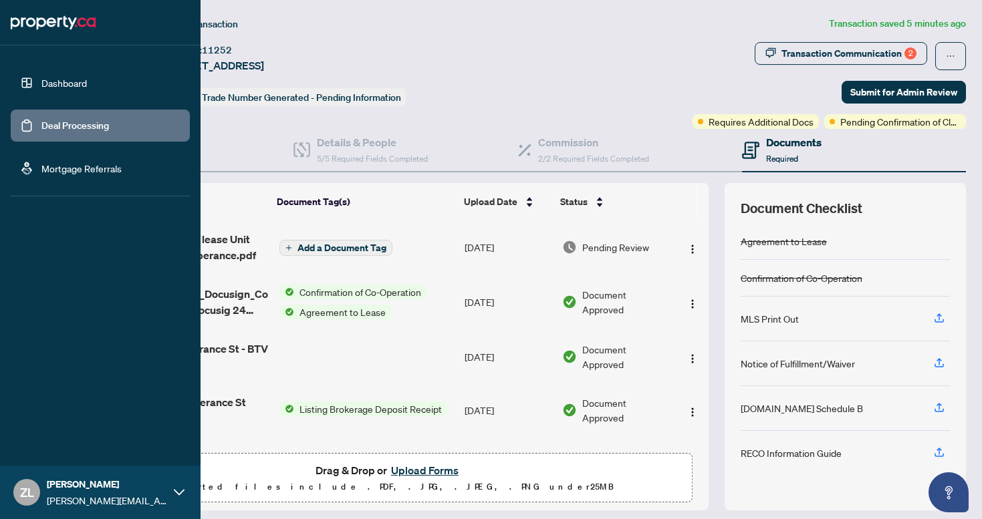
click at [41, 79] on link "Dashboard" at bounding box center [63, 83] width 45 height 12
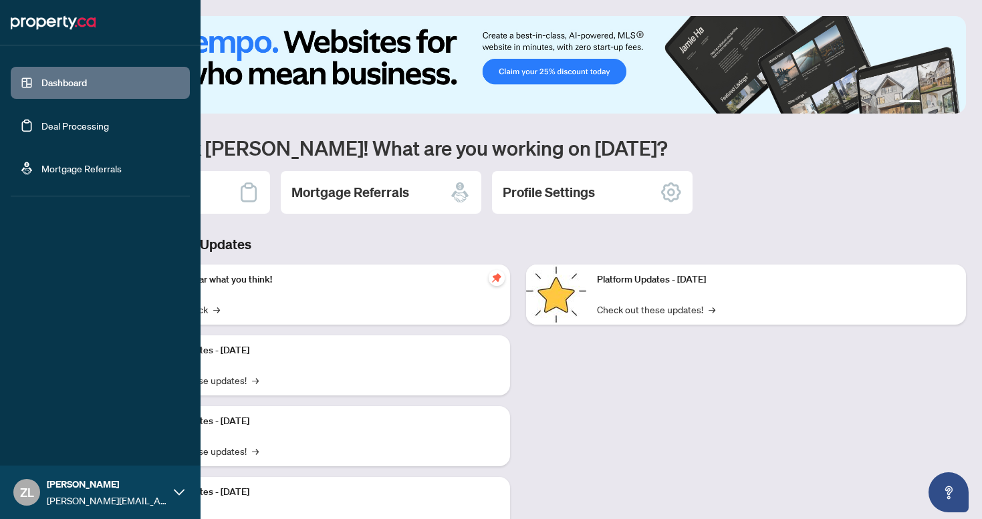
click at [65, 80] on link "Dashboard" at bounding box center [63, 83] width 45 height 12
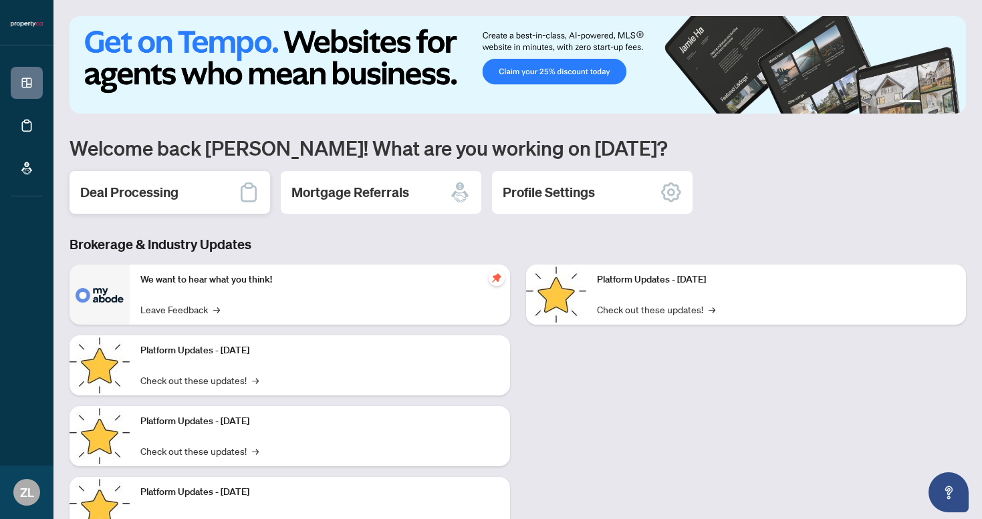
click at [143, 198] on h2 "Deal Processing" at bounding box center [129, 192] width 98 height 19
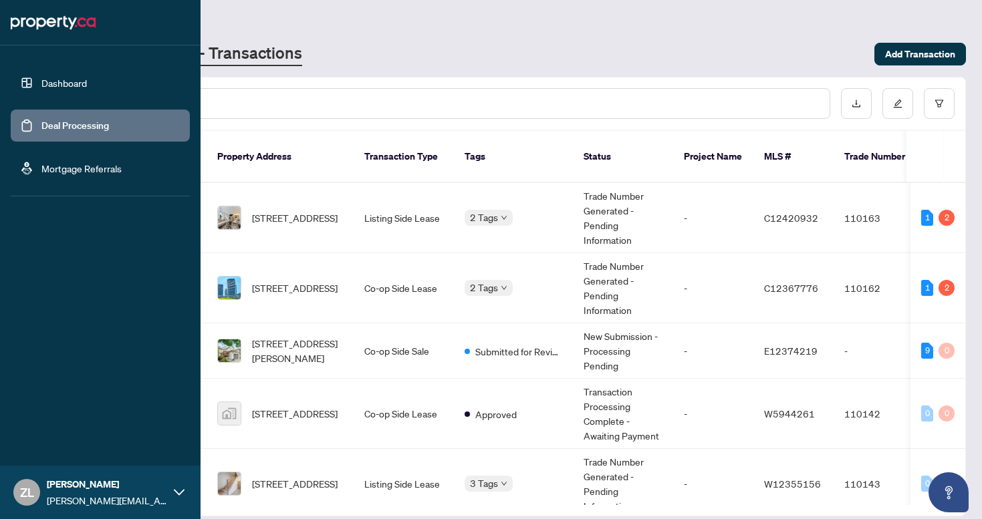
click at [35, 27] on img at bounding box center [53, 22] width 85 height 21
